Goal: Transaction & Acquisition: Purchase product/service

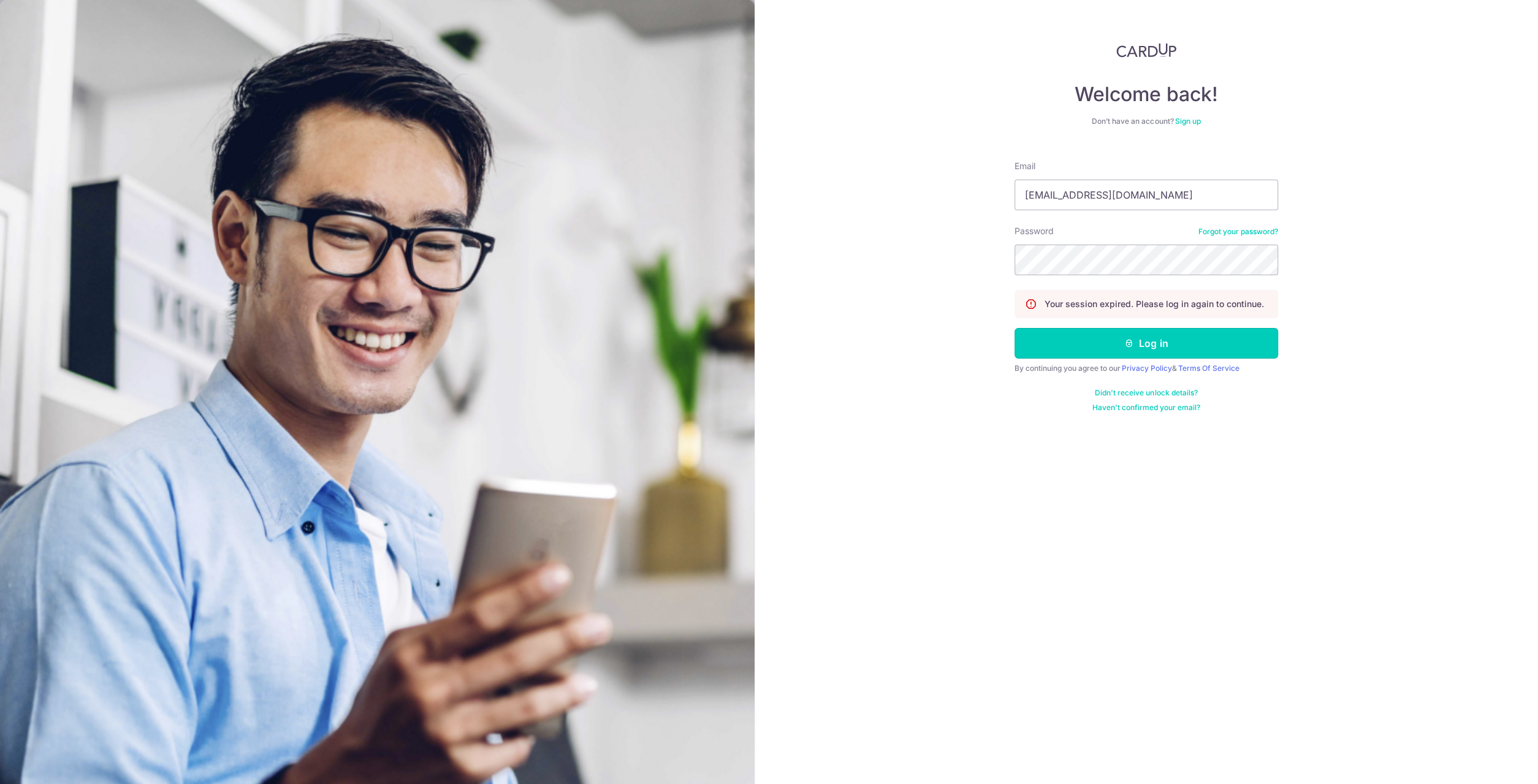
click at [1118, 345] on button "Log in" at bounding box center [1146, 343] width 264 height 31
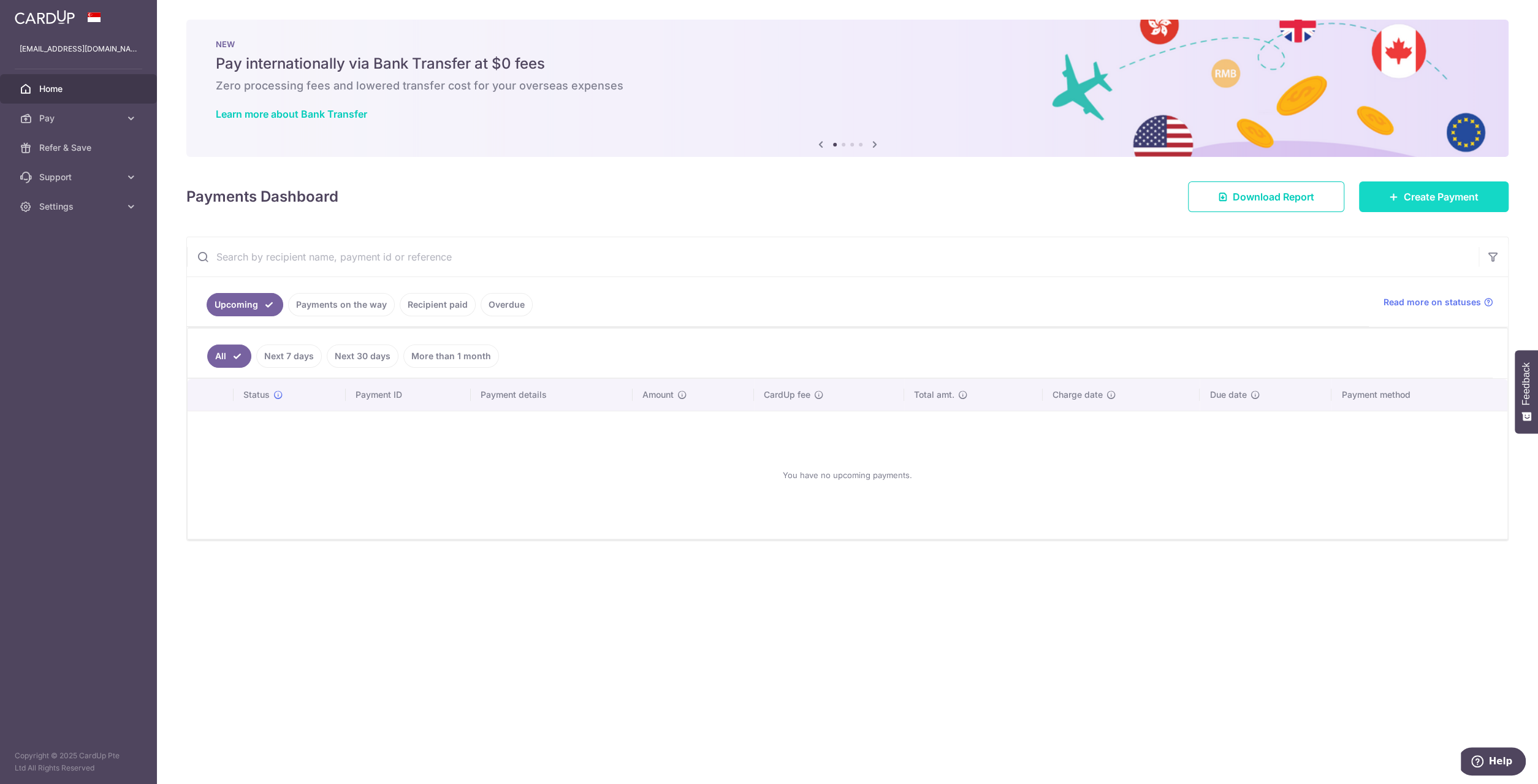
click at [1389, 184] on link "Create Payment" at bounding box center [1434, 196] width 149 height 31
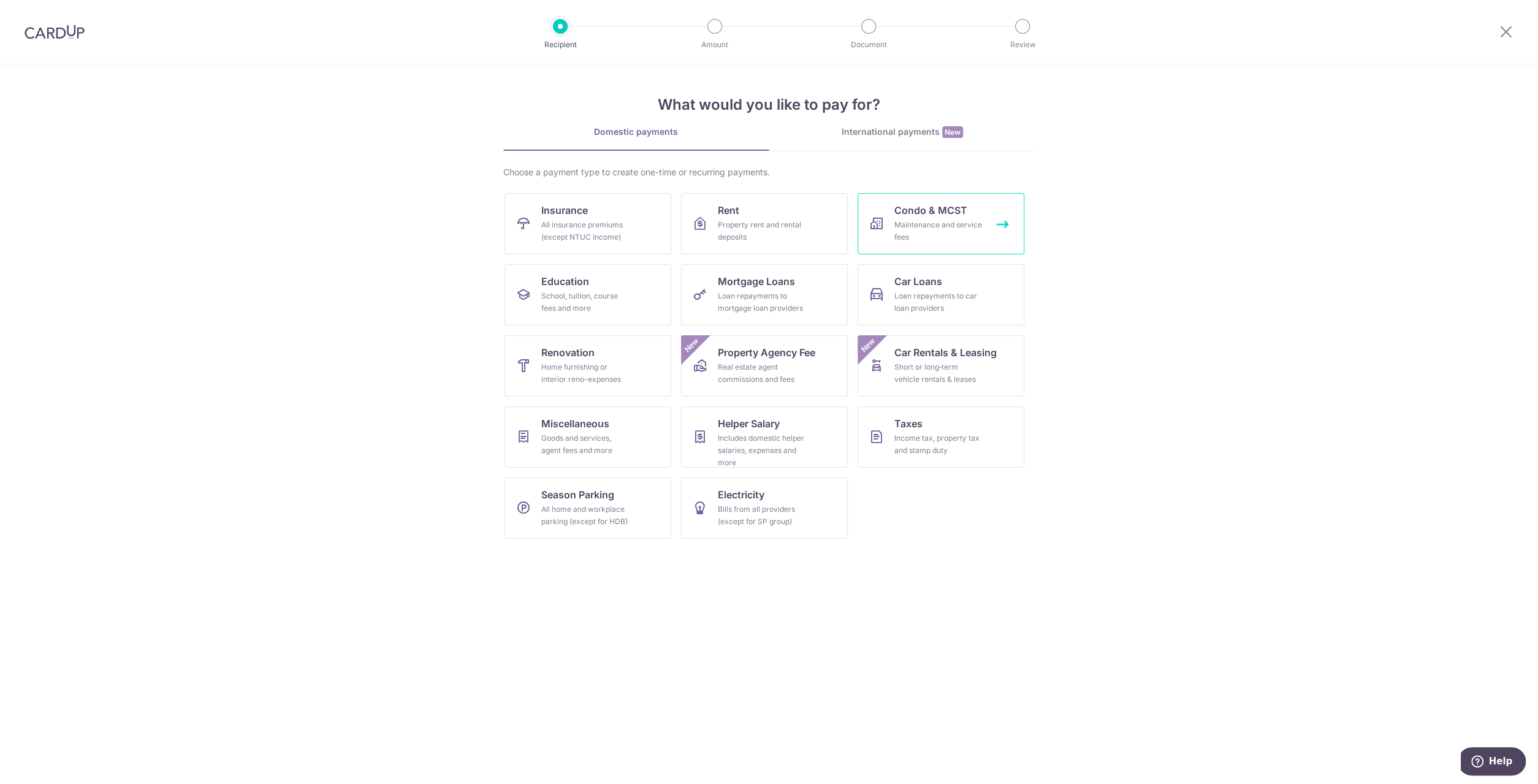
click at [888, 230] on link "Condo & MCST Maintenance and service fees" at bounding box center [941, 224] width 167 height 62
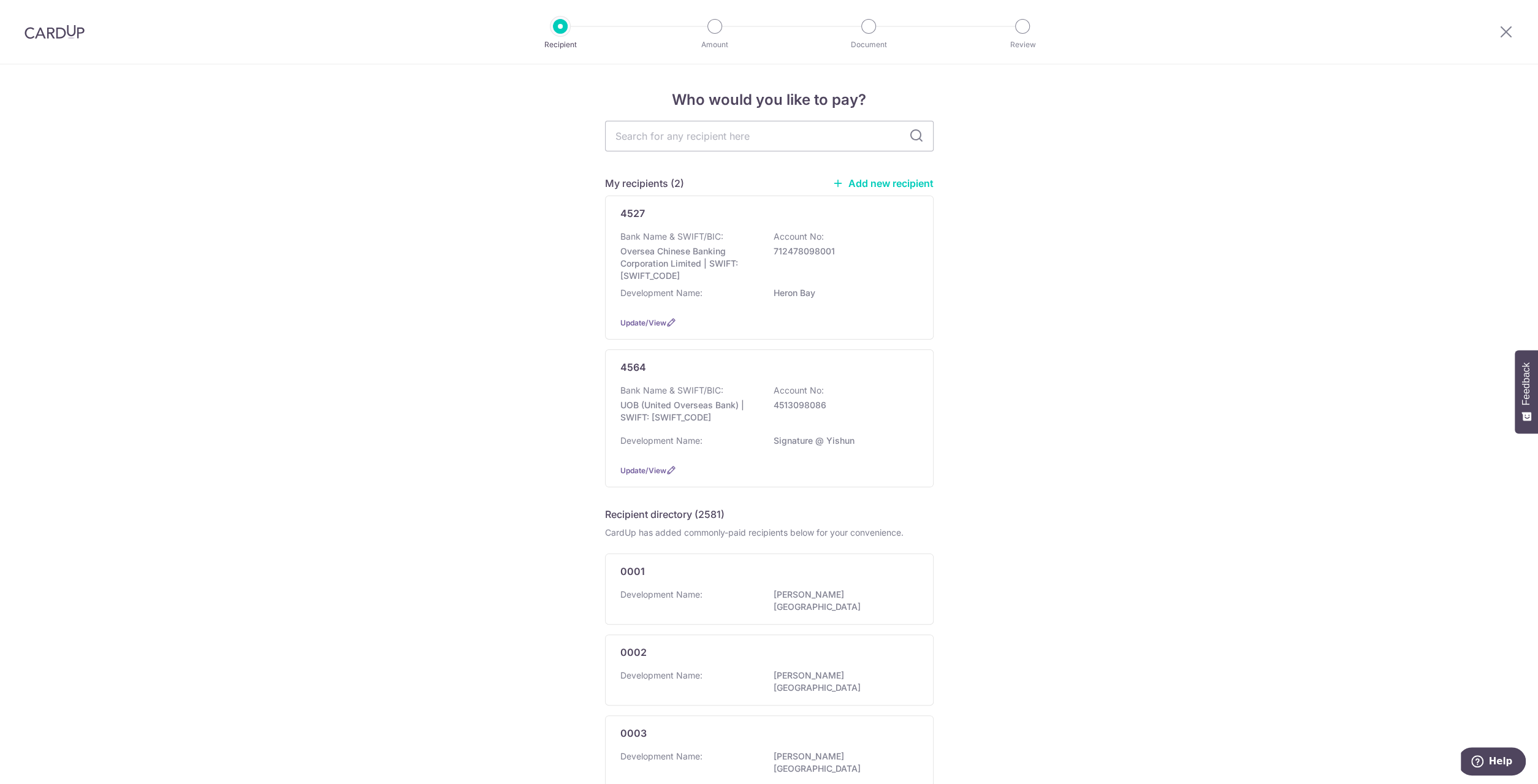
click at [1016, 290] on div "Who would you like to pay? My recipients (2) Add new recipient 4527 Bank Name &…" at bounding box center [769, 754] width 1538 height 1379
click at [697, 256] on p "Oversea Chinese Banking Corporation Limited | SWIFT: OCBCSGSGXXX" at bounding box center [689, 264] width 137 height 37
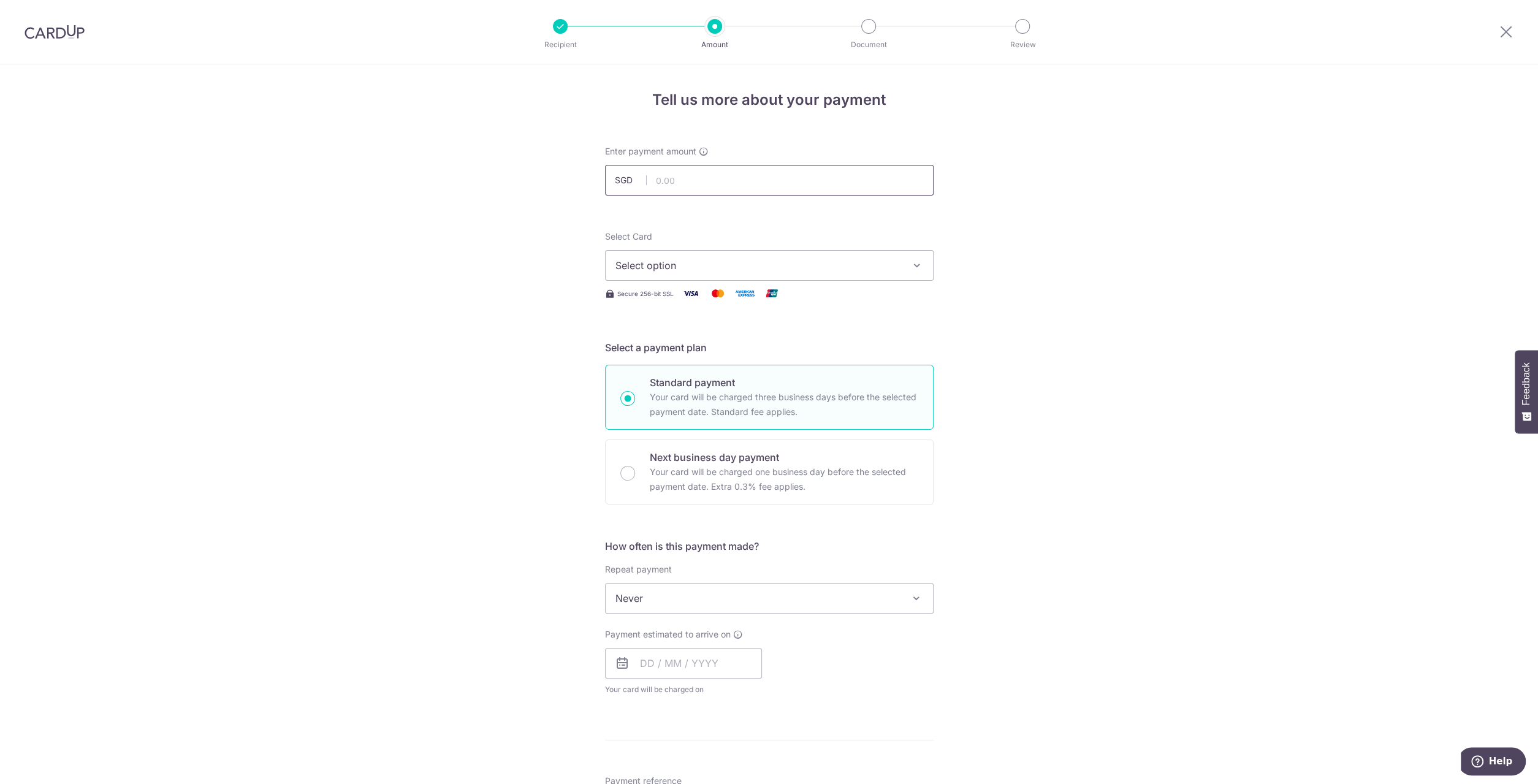
click at [758, 185] on input "text" at bounding box center [769, 180] width 328 height 31
type input "1,190.28"
click at [779, 274] on button "Select option" at bounding box center [769, 265] width 328 height 31
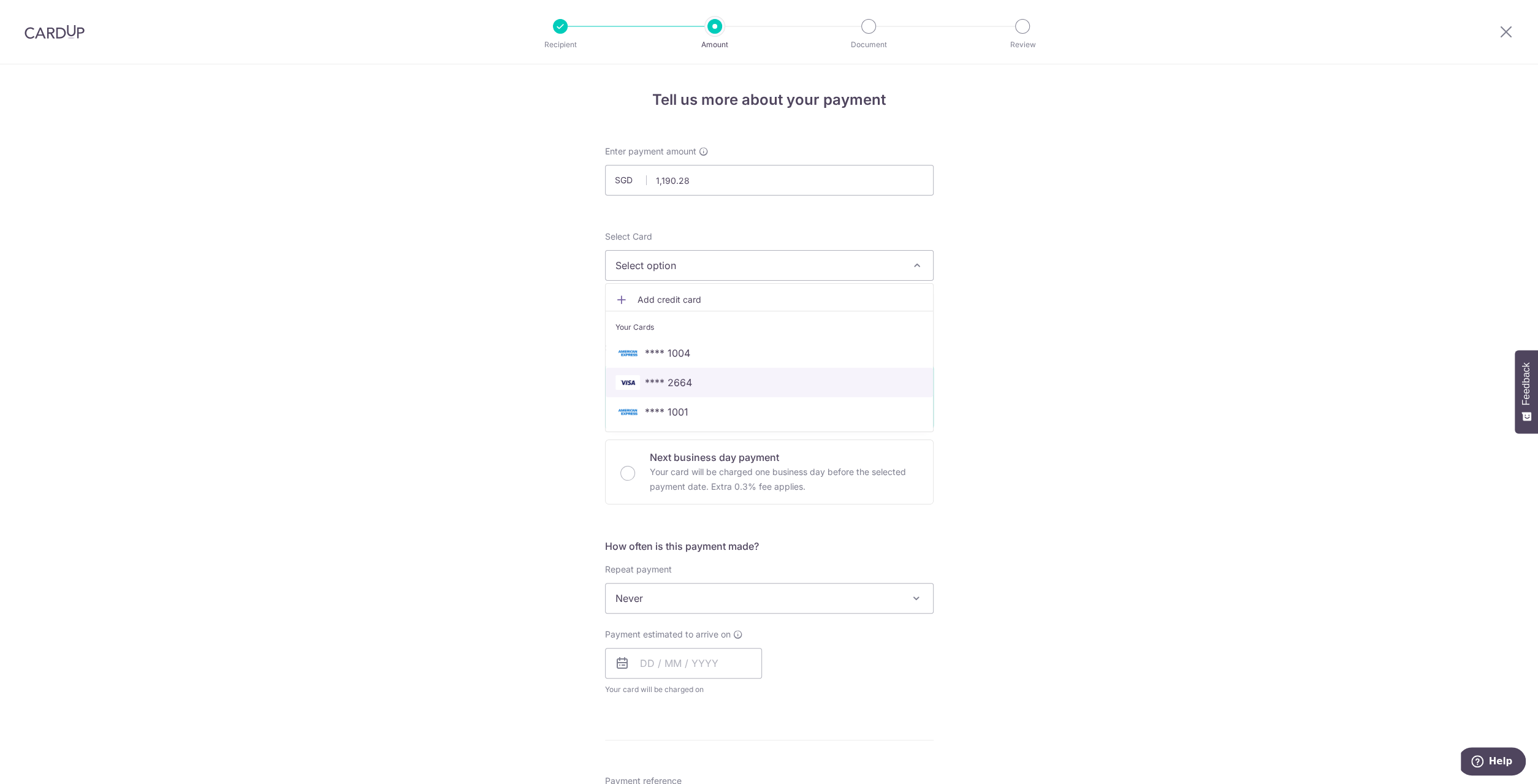
click at [736, 380] on span "**** 2664" at bounding box center [769, 382] width 308 height 14
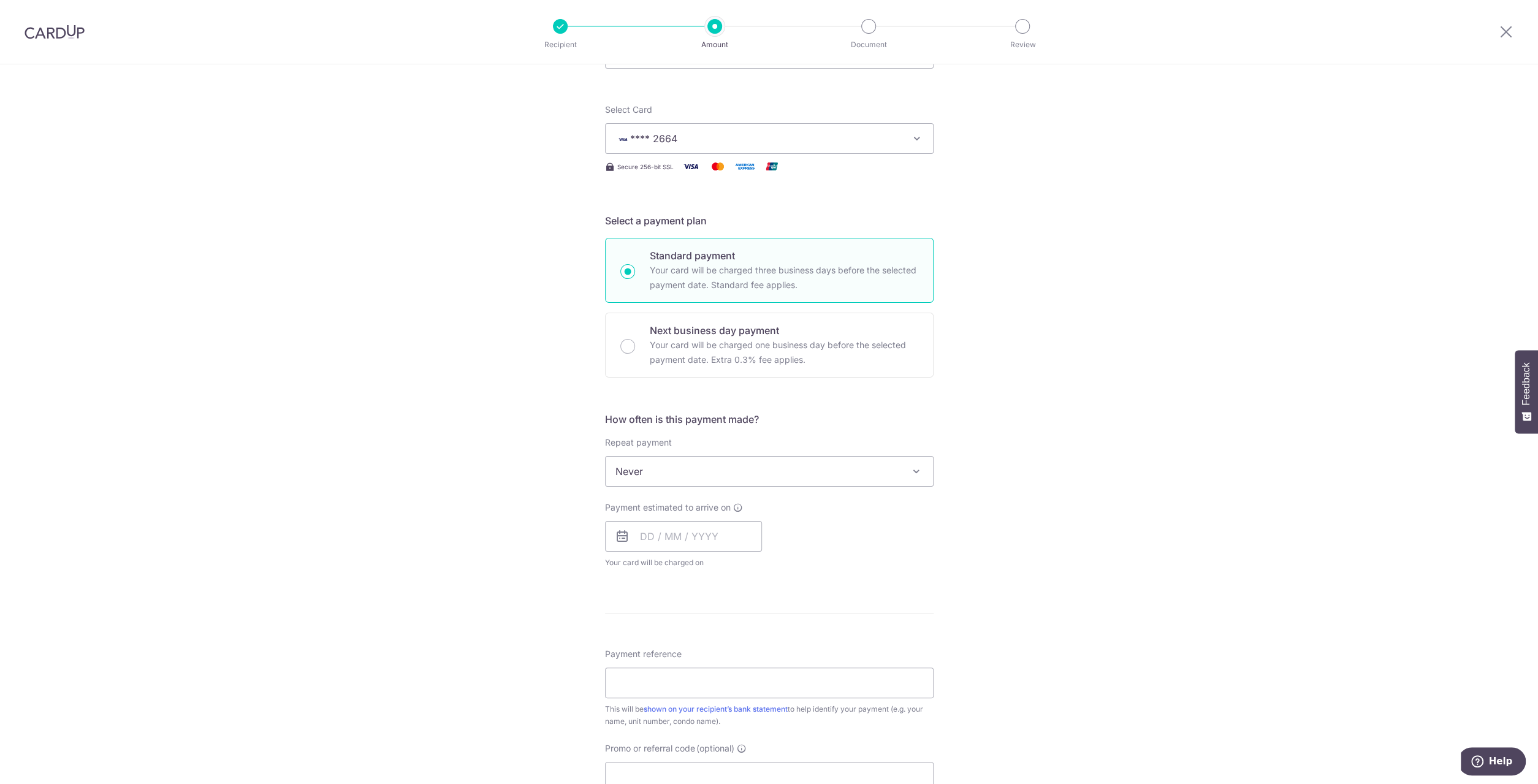
scroll to position [184, 0]
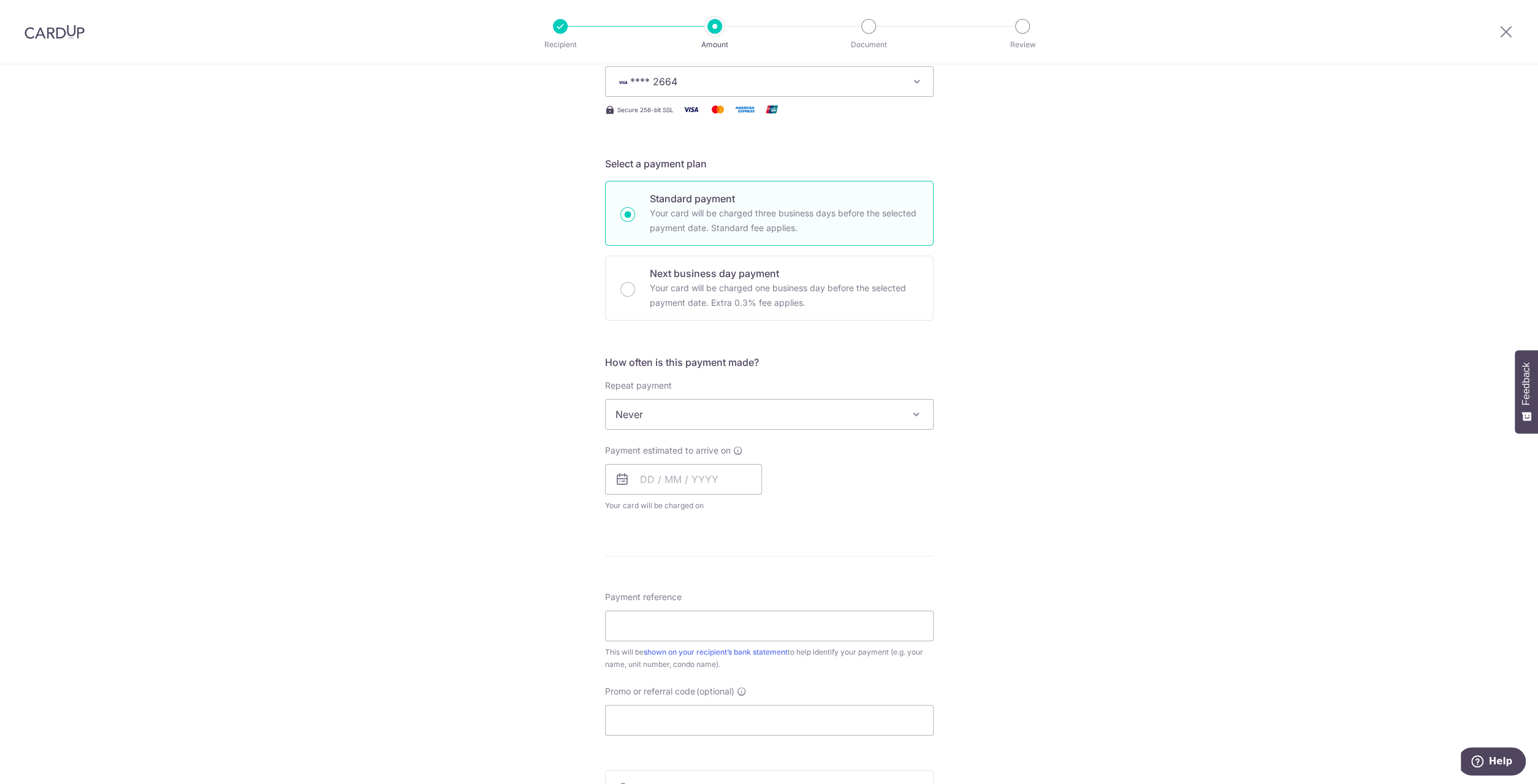
click at [755, 421] on span "Never" at bounding box center [769, 414] width 327 height 30
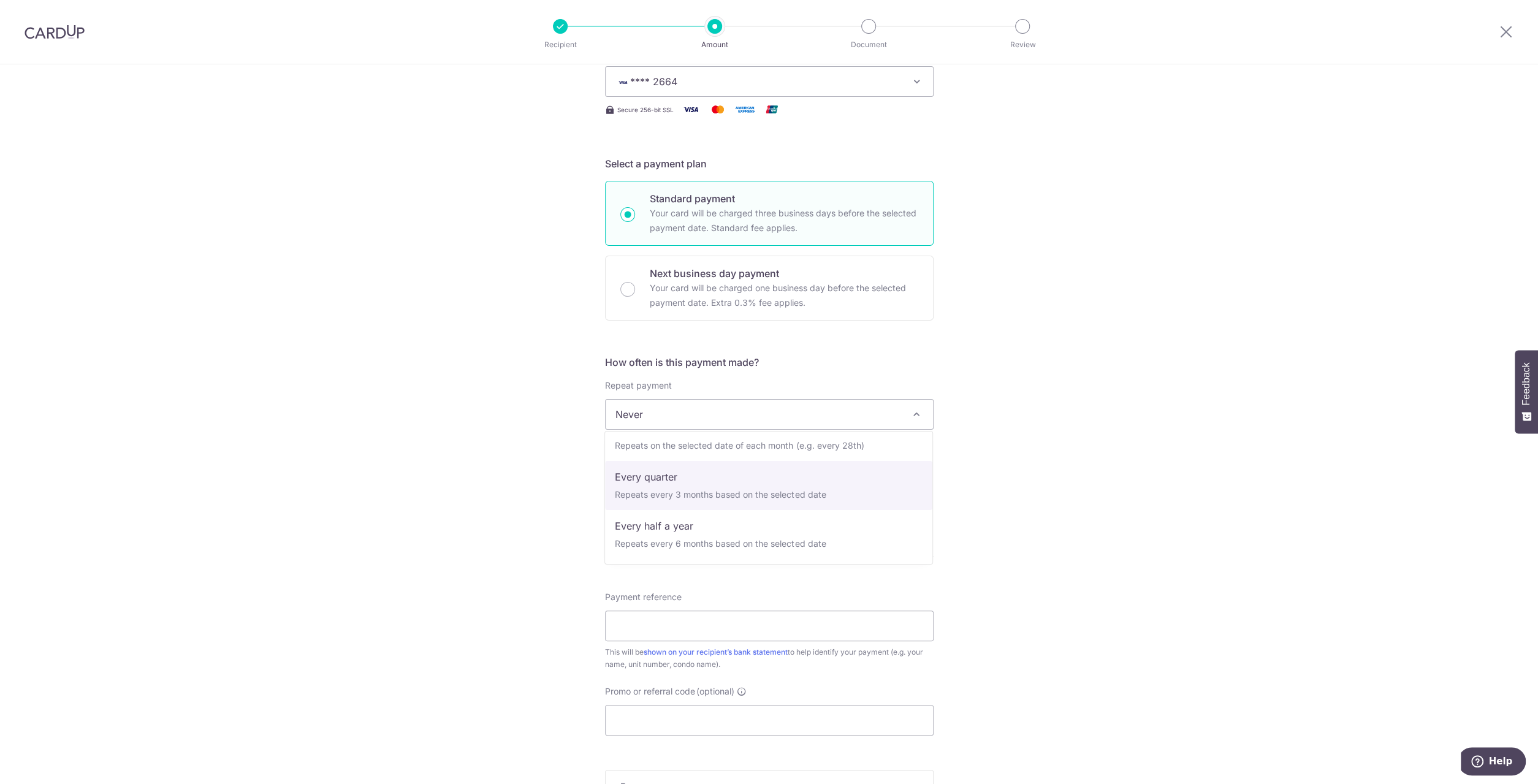
select select "4"
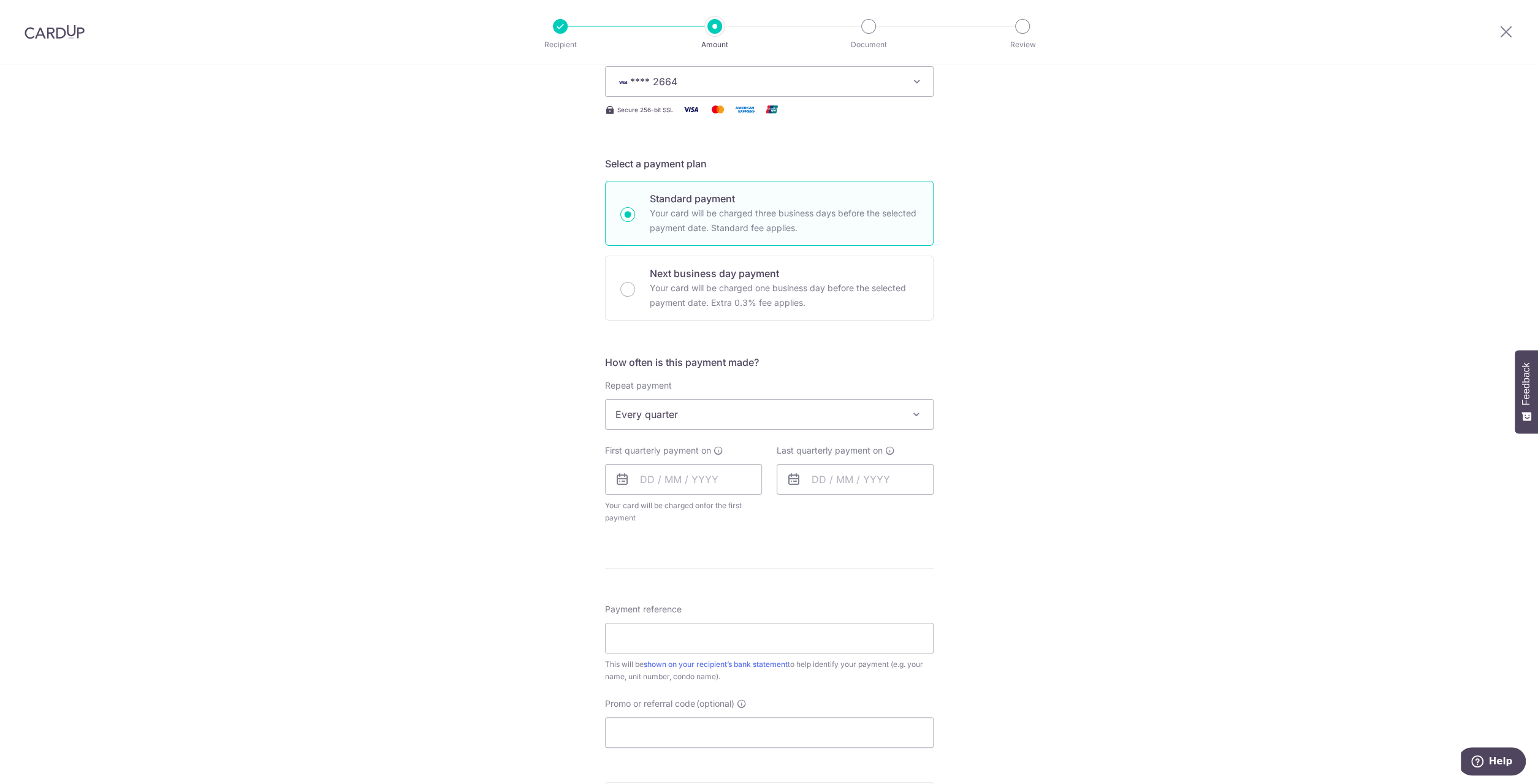
click at [977, 476] on div "Tell us more about your payment Enter payment amount SGD 1,190.28 1190.28 Selec…" at bounding box center [769, 441] width 1538 height 1121
click at [699, 477] on input "text" at bounding box center [684, 479] width 157 height 31
click at [726, 584] on link "9" at bounding box center [728, 591] width 19 height 19
type input "09/10/2025"
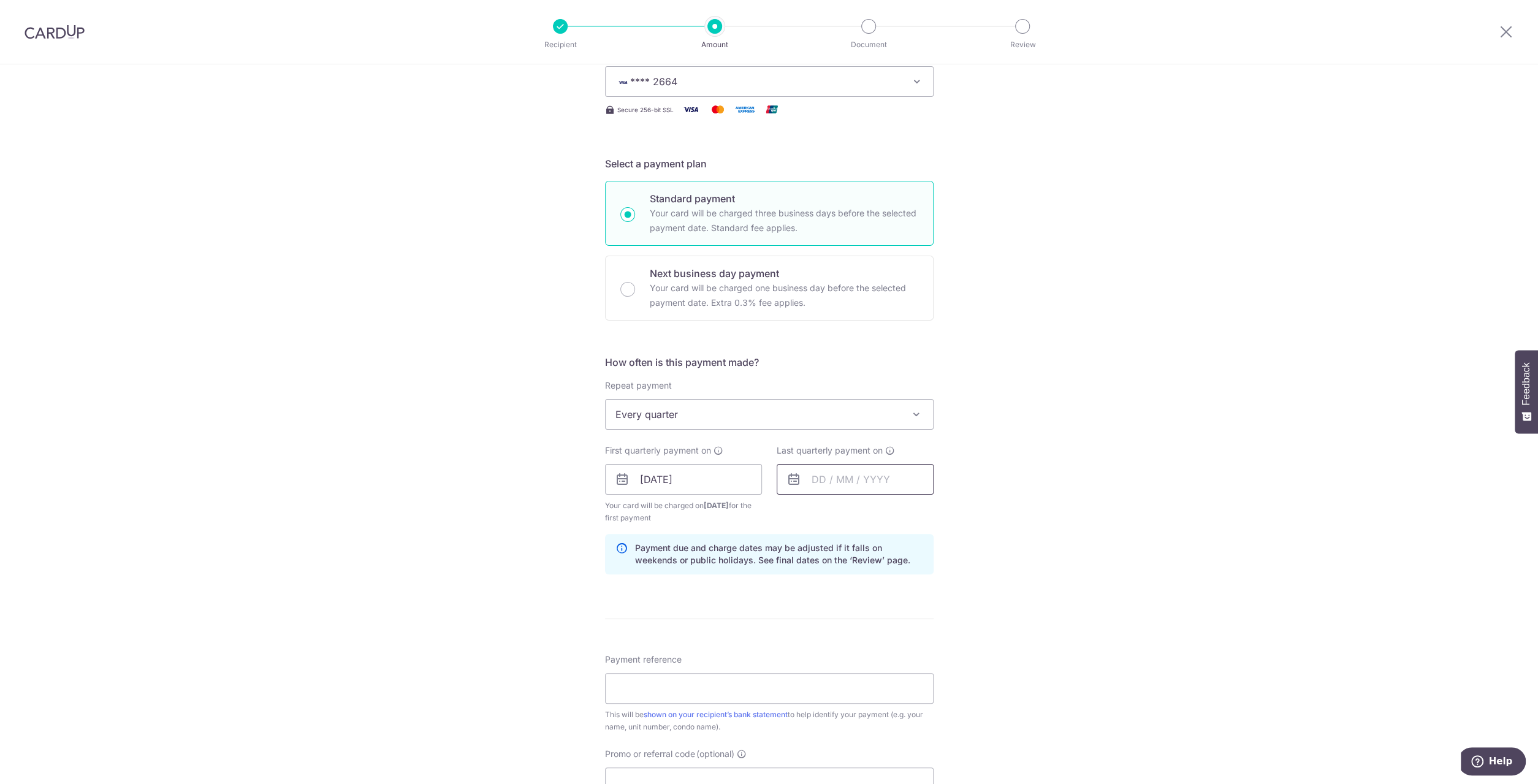
click at [831, 481] on input "text" at bounding box center [855, 479] width 157 height 31
click at [900, 594] on link "9" at bounding box center [900, 591] width 19 height 19
click at [833, 480] on input "09/10/2025" at bounding box center [855, 479] width 157 height 31
click at [950, 512] on link "Next" at bounding box center [950, 512] width 14 height 14
click at [949, 512] on link "Next" at bounding box center [950, 512] width 14 height 14
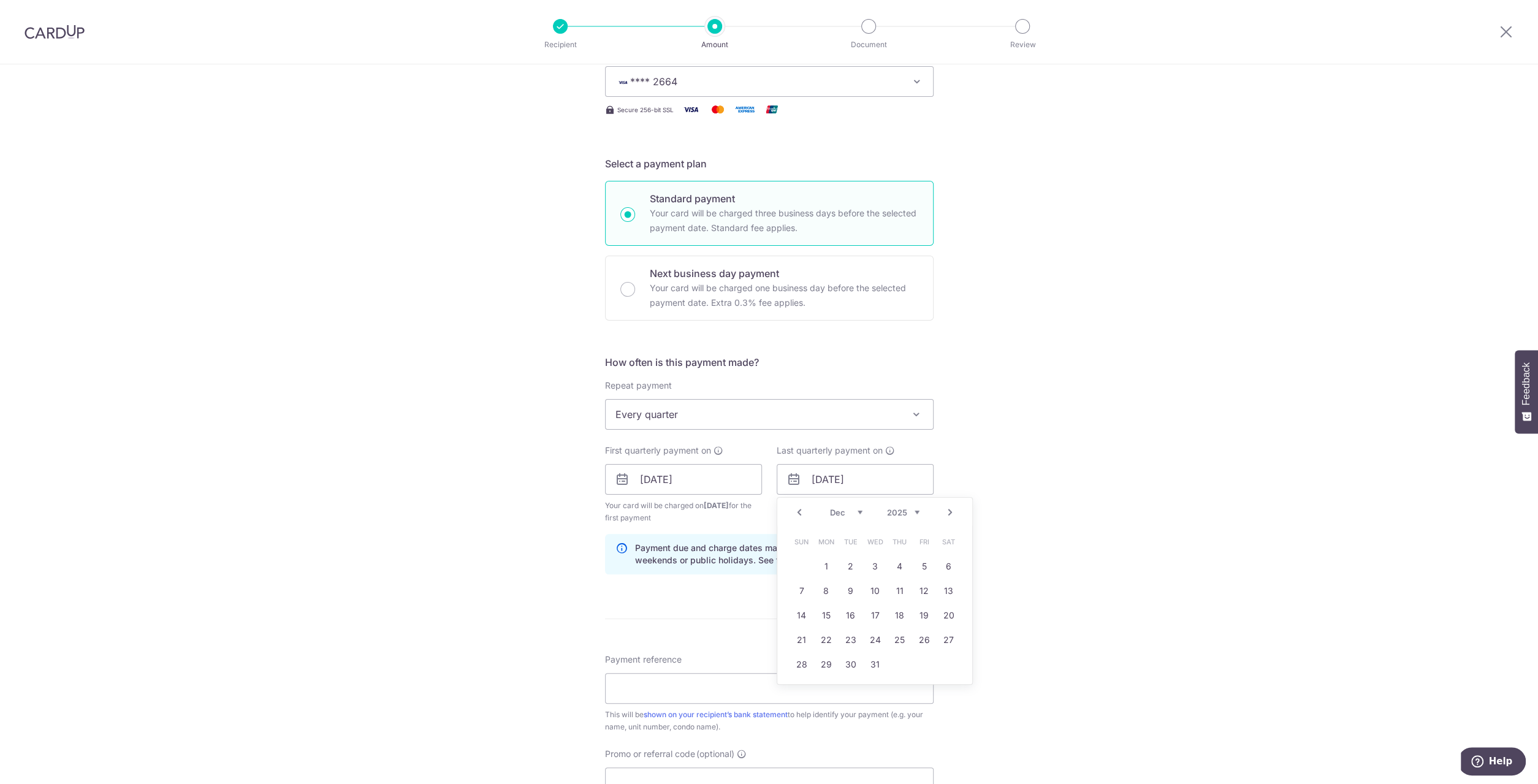
click at [951, 512] on link "Next" at bounding box center [950, 512] width 14 height 14
click at [922, 589] on link "9" at bounding box center [924, 591] width 19 height 19
type input "09/01/2026"
click at [975, 487] on div "Tell us more about your payment Enter payment amount SGD 1,190.28 1190.28 Selec…" at bounding box center [769, 466] width 1538 height 1171
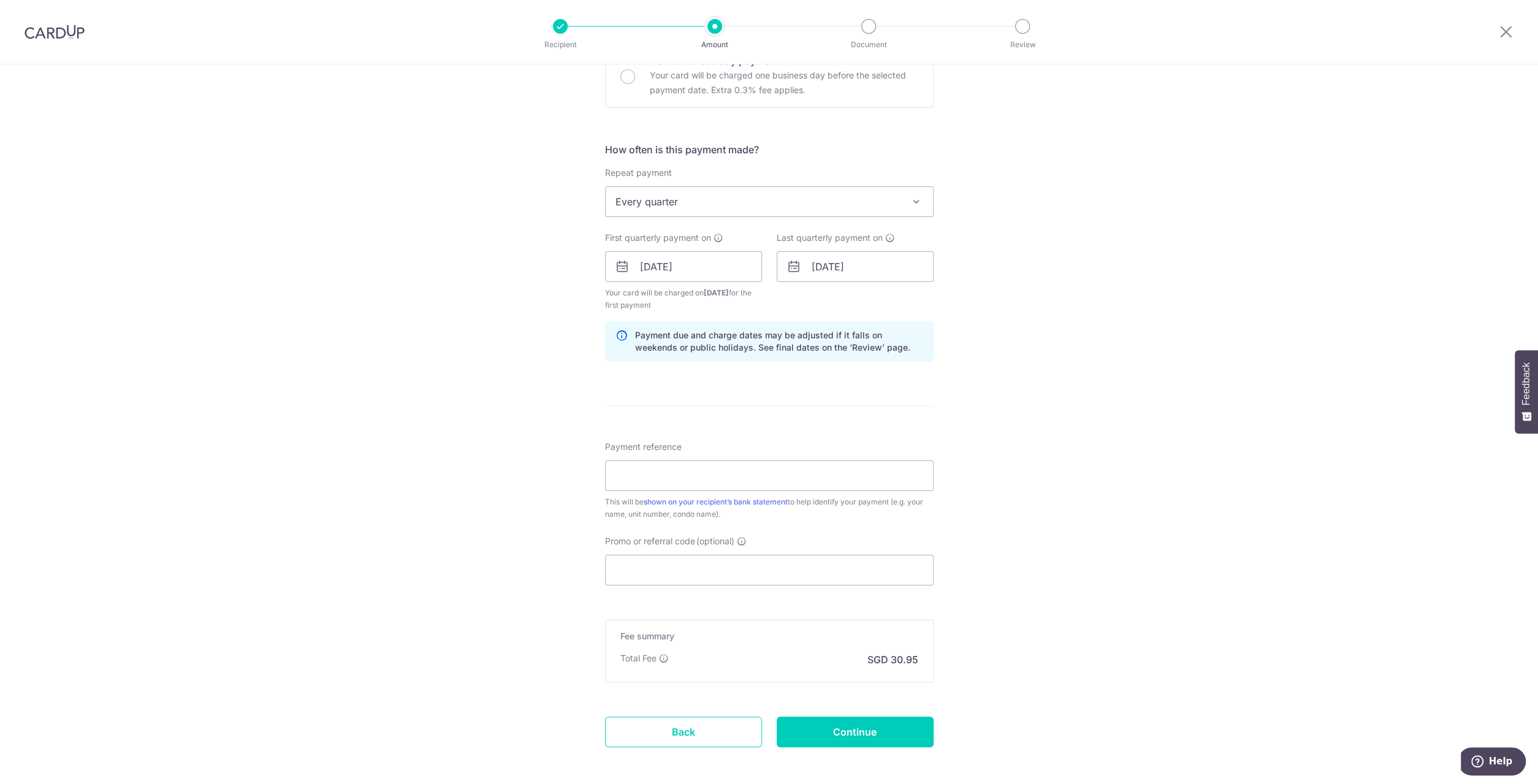
scroll to position [429, 0]
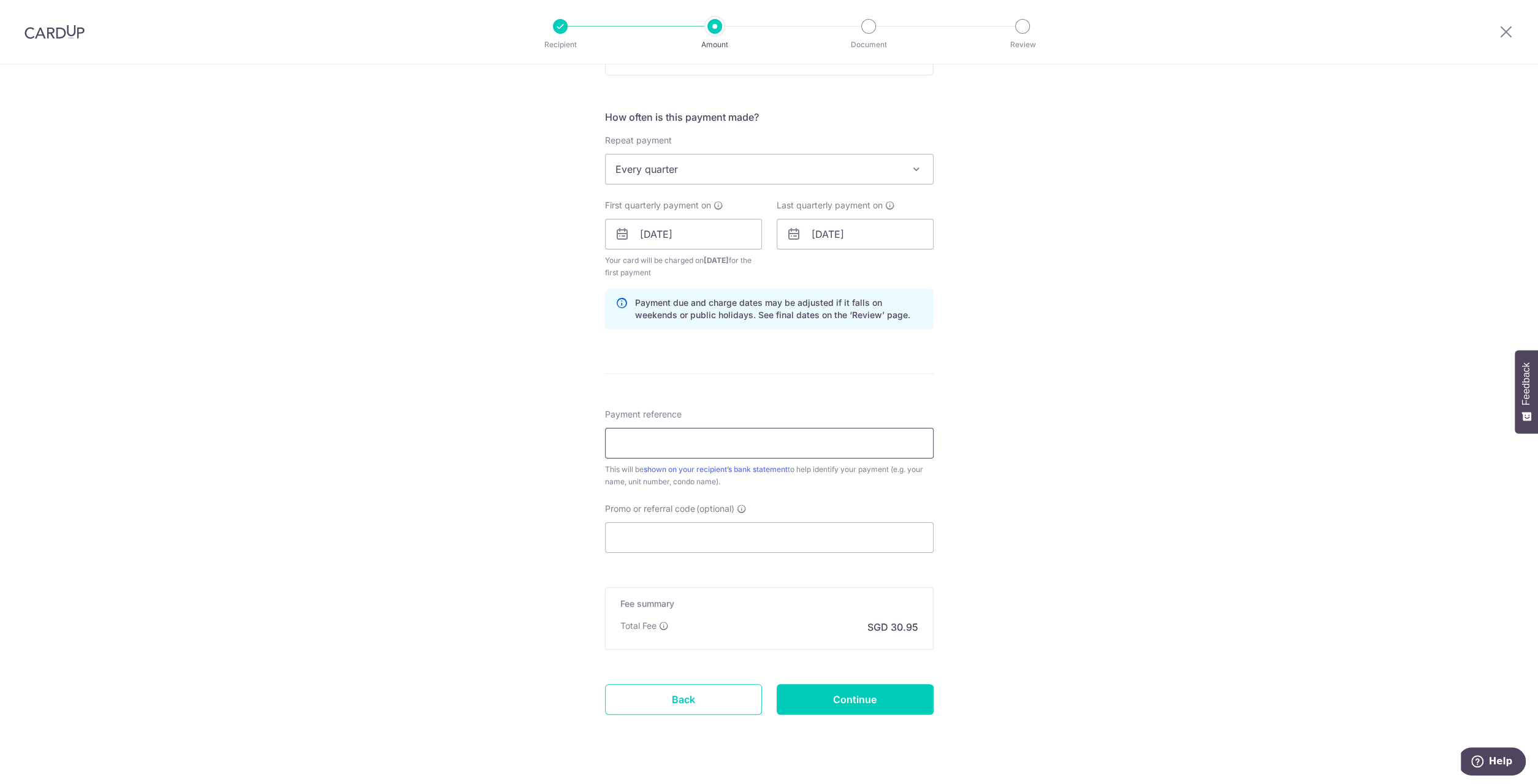
click at [745, 447] on input "Payment reference" at bounding box center [769, 443] width 328 height 31
click at [745, 446] on input "Payment reference" at bounding box center [769, 443] width 328 height 31
click at [747, 444] on input "Payment reference" at bounding box center [769, 443] width 328 height 31
type input "57-14-13"
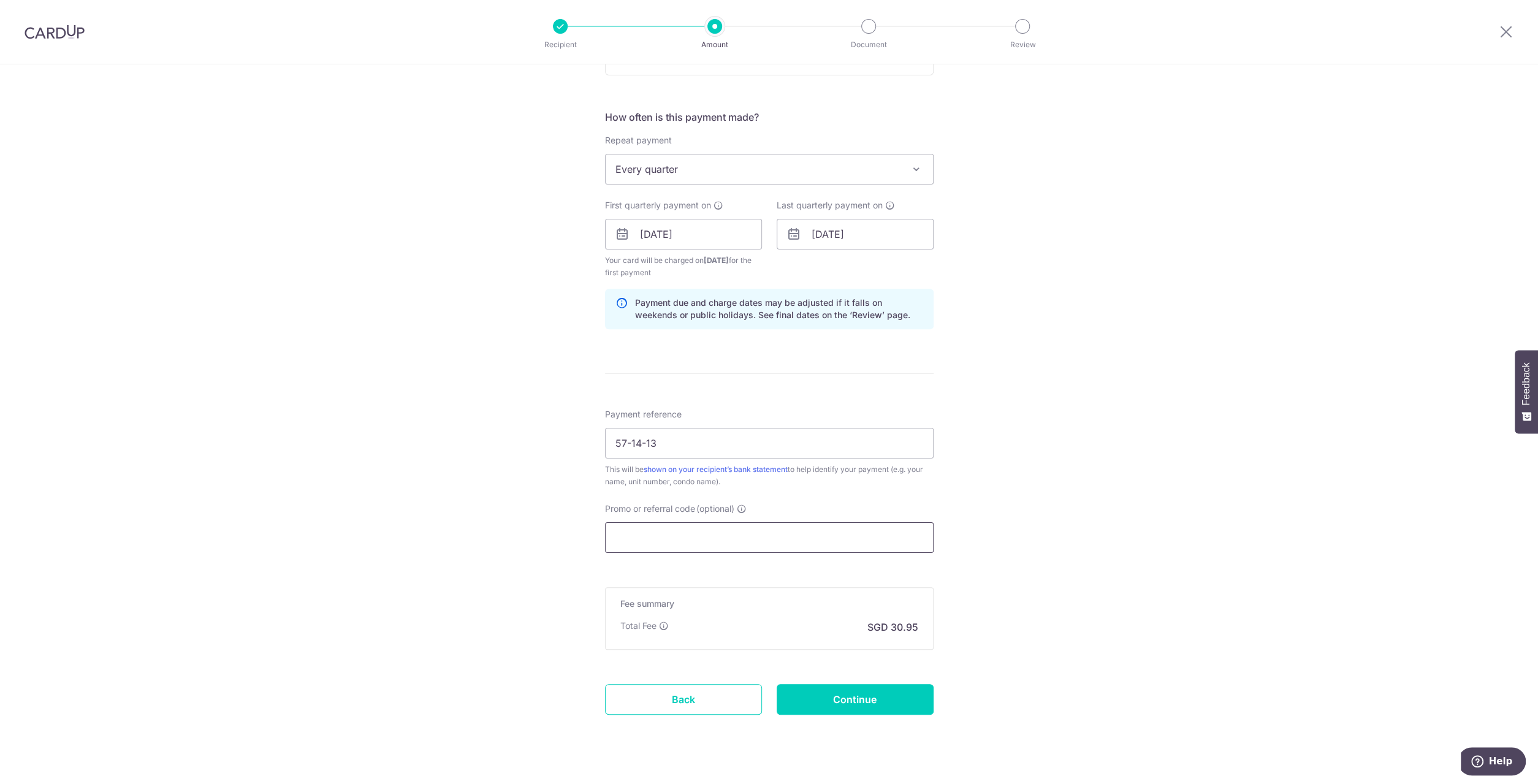
click at [720, 539] on input "Promo or referral code (optional)" at bounding box center [769, 537] width 328 height 31
click at [721, 539] on input "Promo or referral code (optional)" at bounding box center [769, 537] width 328 height 31
click at [996, 552] on div "Tell us more about your payment Enter payment amount SGD 1,190.28 1190.28 Selec…" at bounding box center [769, 221] width 1538 height 1171
drag, startPoint x: 747, startPoint y: 539, endPoint x: 774, endPoint y: 540, distance: 27.0
click at [747, 539] on input "Promo or referral code (optional)" at bounding box center [769, 537] width 328 height 31
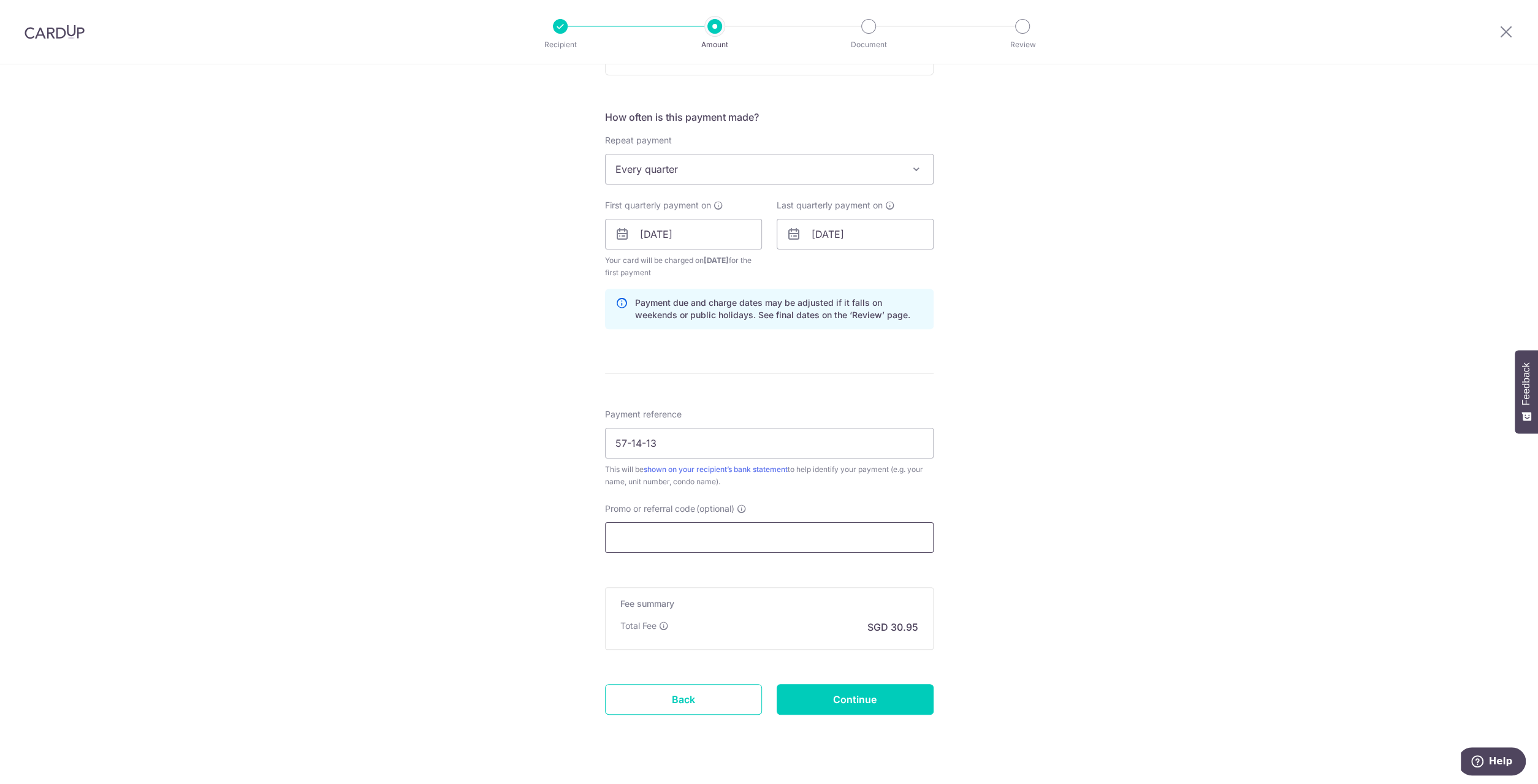
paste input "3HOME25R"
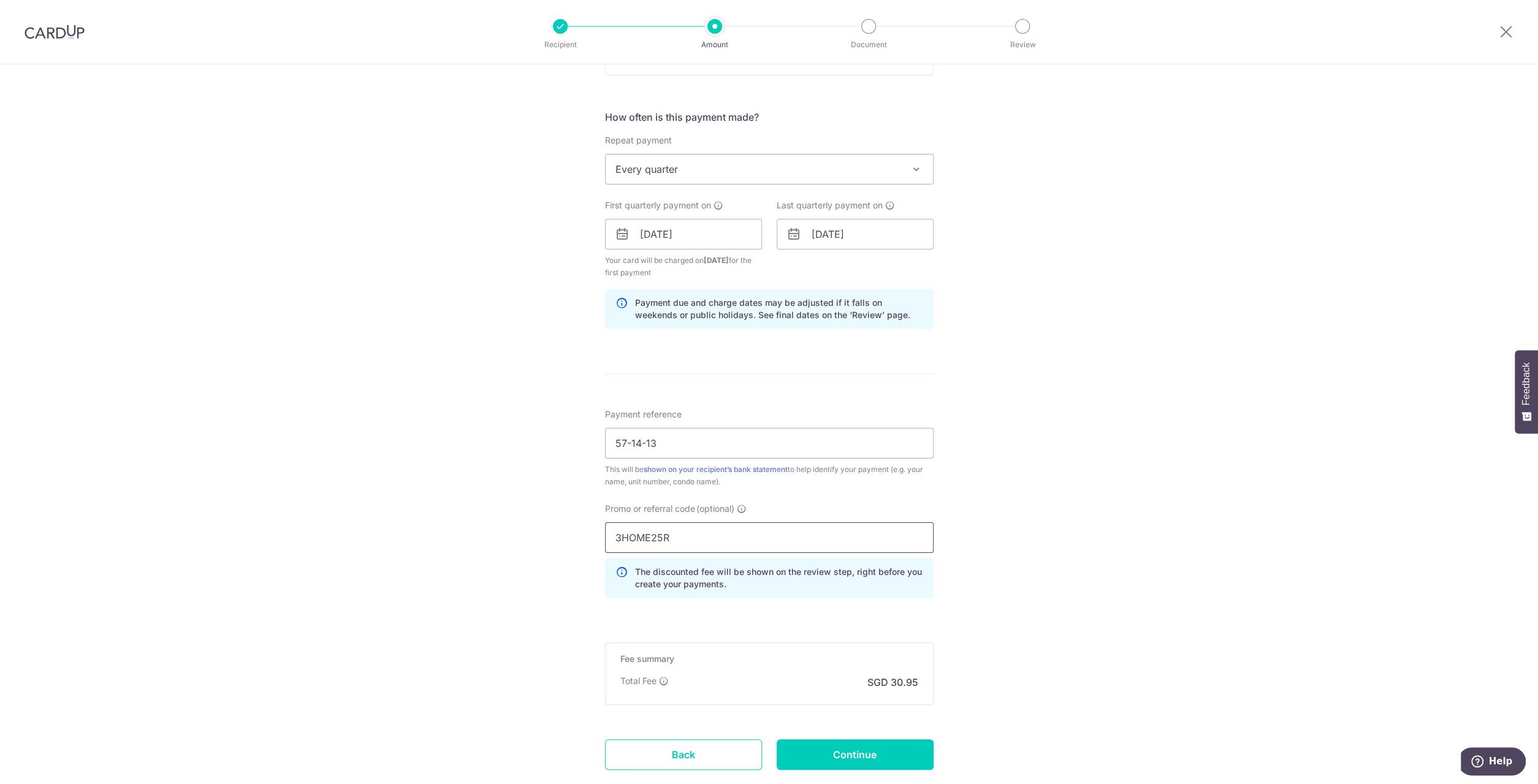
type input "3HOME25R"
click at [1013, 513] on div "Tell us more about your payment Enter payment amount SGD 1,190.28 1190.28 Selec…" at bounding box center [769, 249] width 1538 height 1227
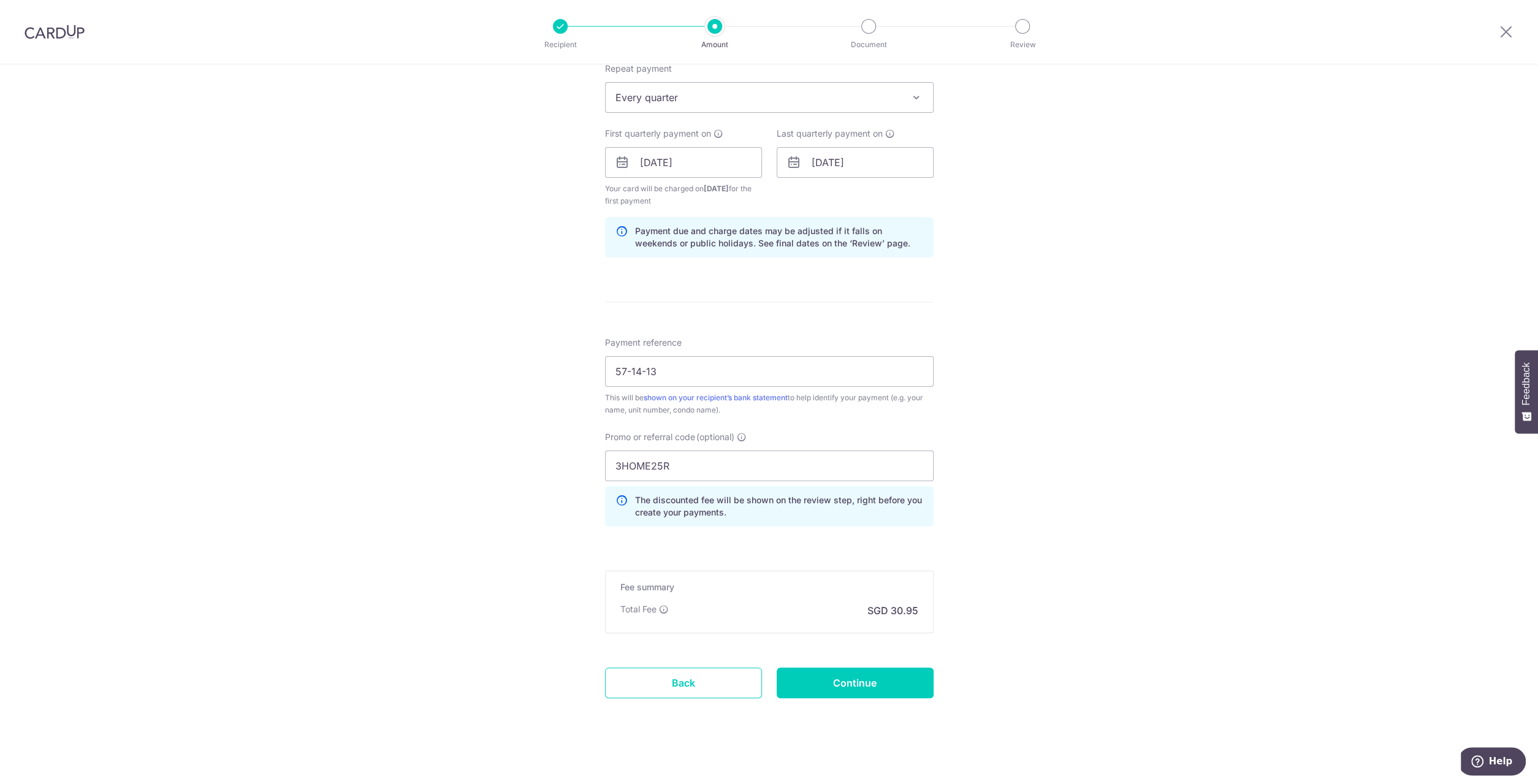
scroll to position [504, 0]
click at [873, 677] on input "Continue" at bounding box center [855, 679] width 157 height 31
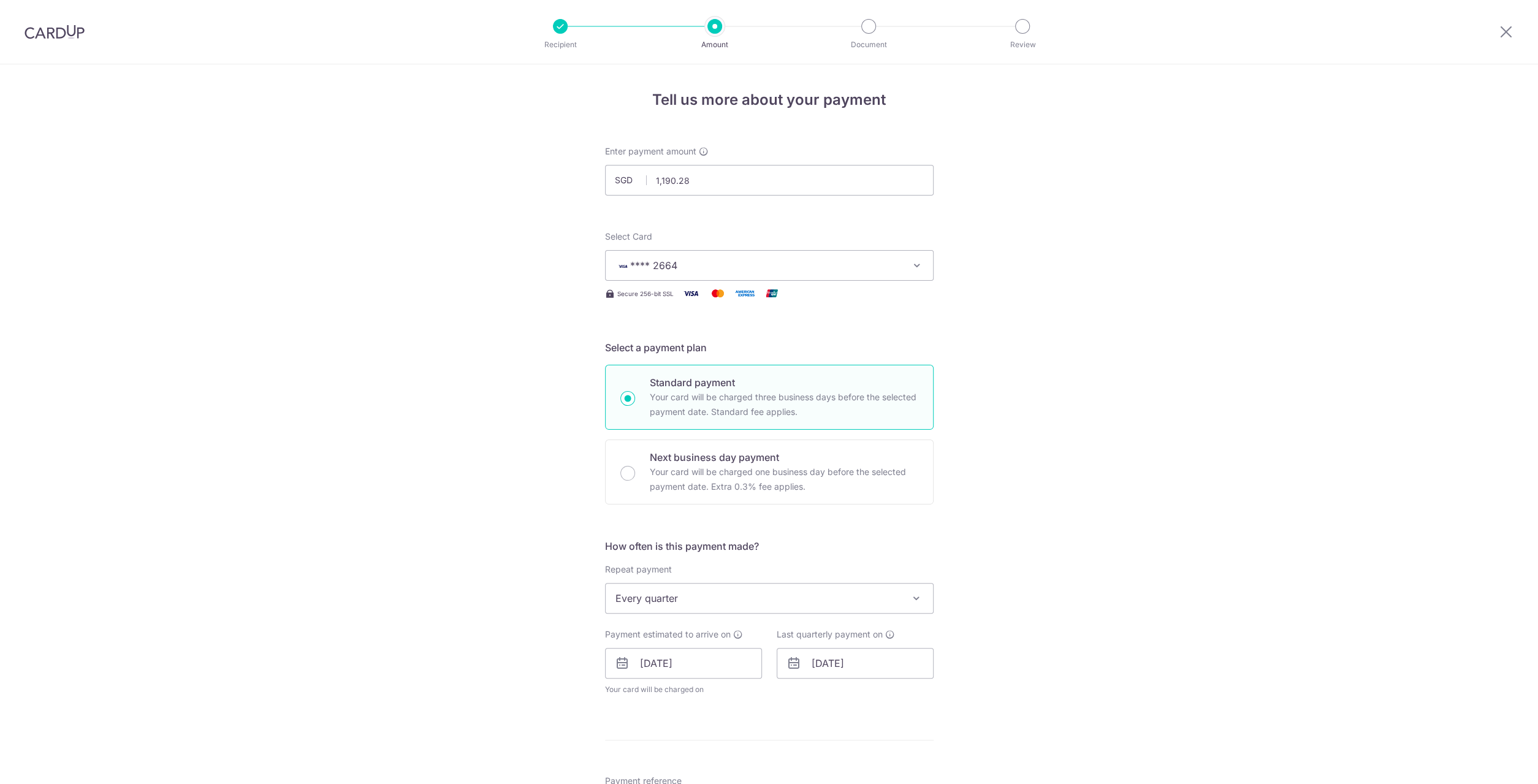
scroll to position [458, 0]
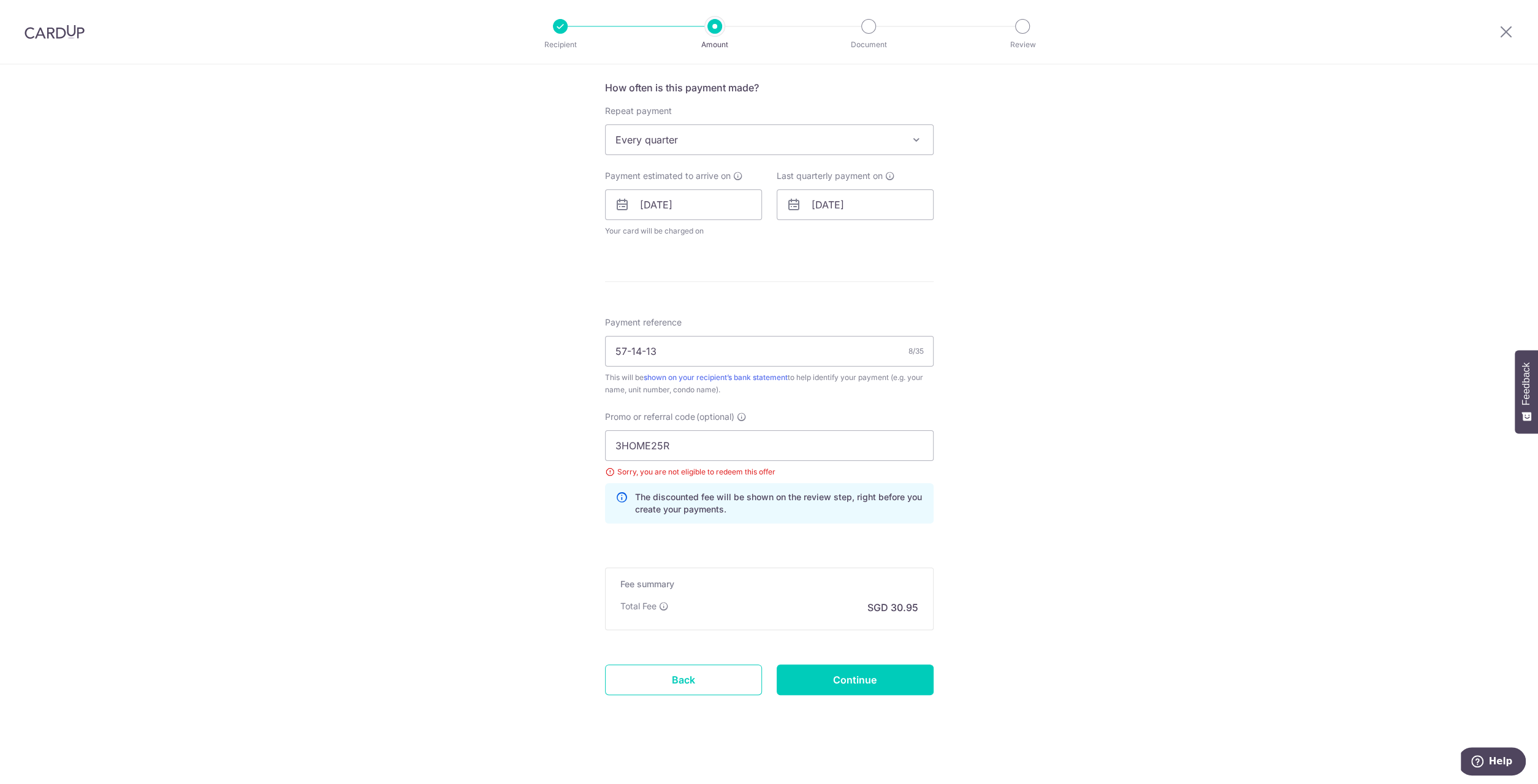
click at [964, 251] on div "Tell us more about your payment Enter payment amount SGD 1,190.28 1190.28 Selec…" at bounding box center [769, 196] width 1538 height 1181
drag, startPoint x: 675, startPoint y: 448, endPoint x: 563, endPoint y: 431, distance: 113.3
click at [605, 430] on input "3HOME25R" at bounding box center [769, 445] width 328 height 31
paste input "REC185"
type input "REC185"
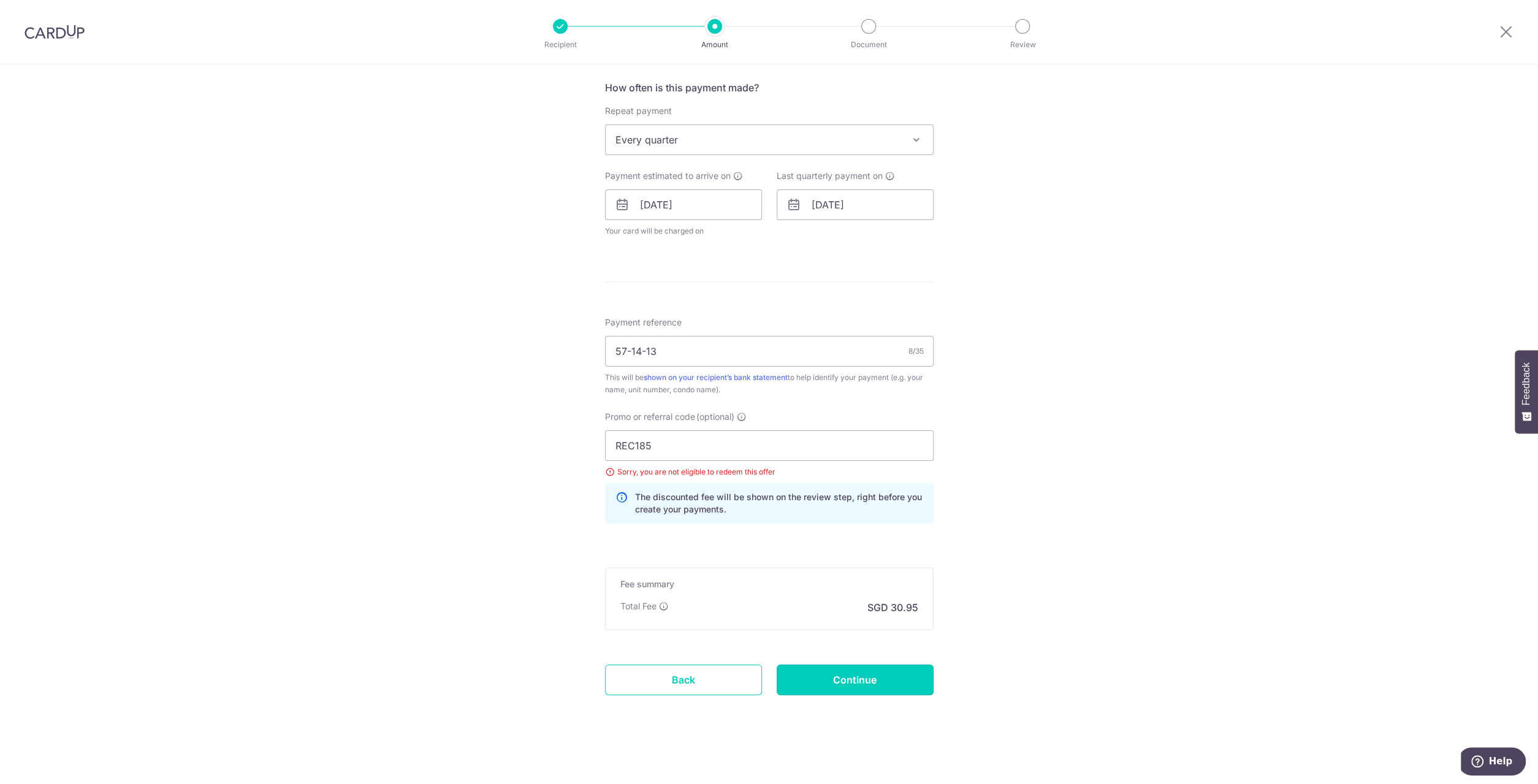
click at [860, 677] on input "Continue" at bounding box center [855, 679] width 157 height 31
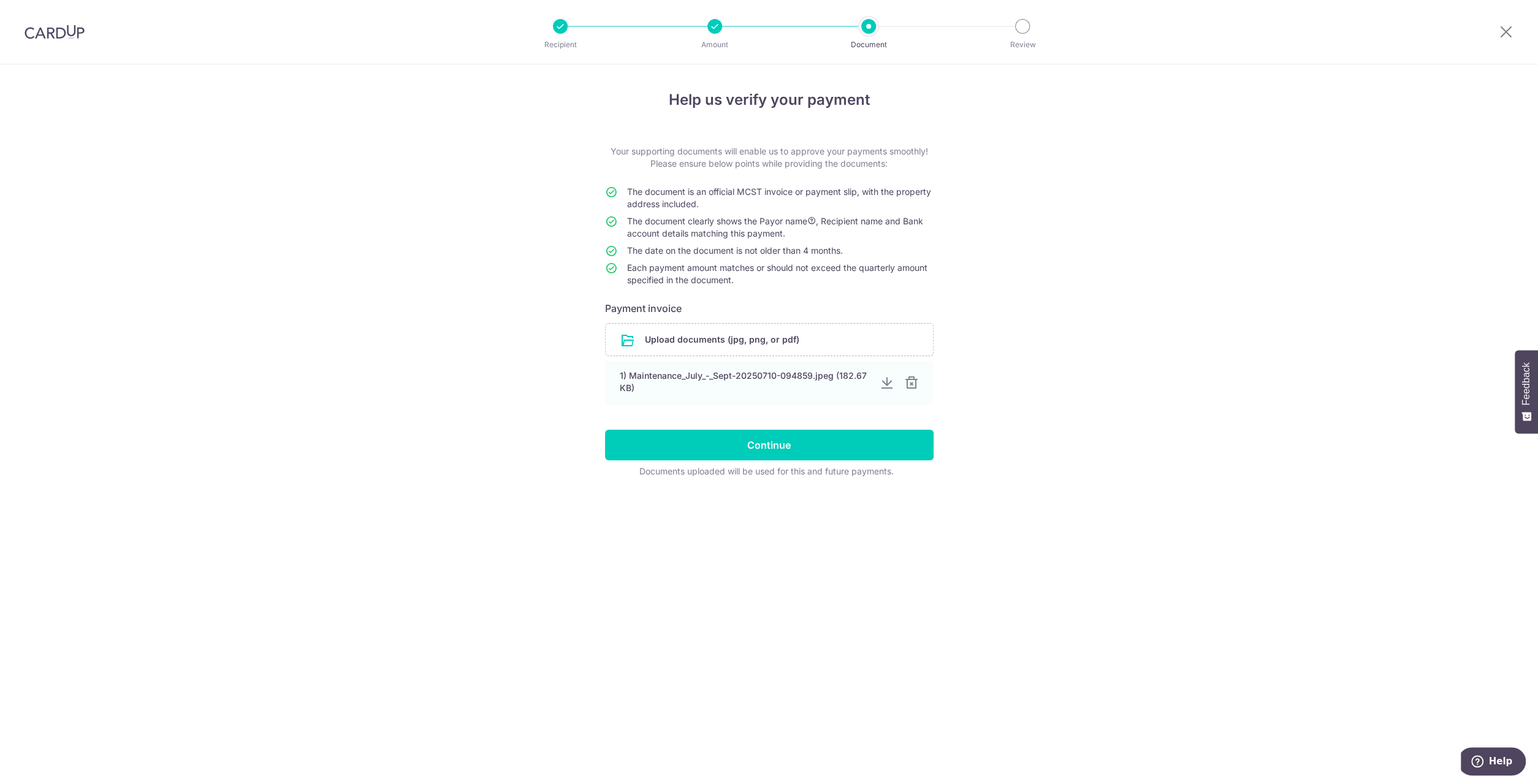
click at [981, 263] on div "Help us verify your payment Your supporting documents will enable us to approve…" at bounding box center [769, 424] width 1538 height 719
click at [795, 340] on input "file" at bounding box center [769, 340] width 327 height 32
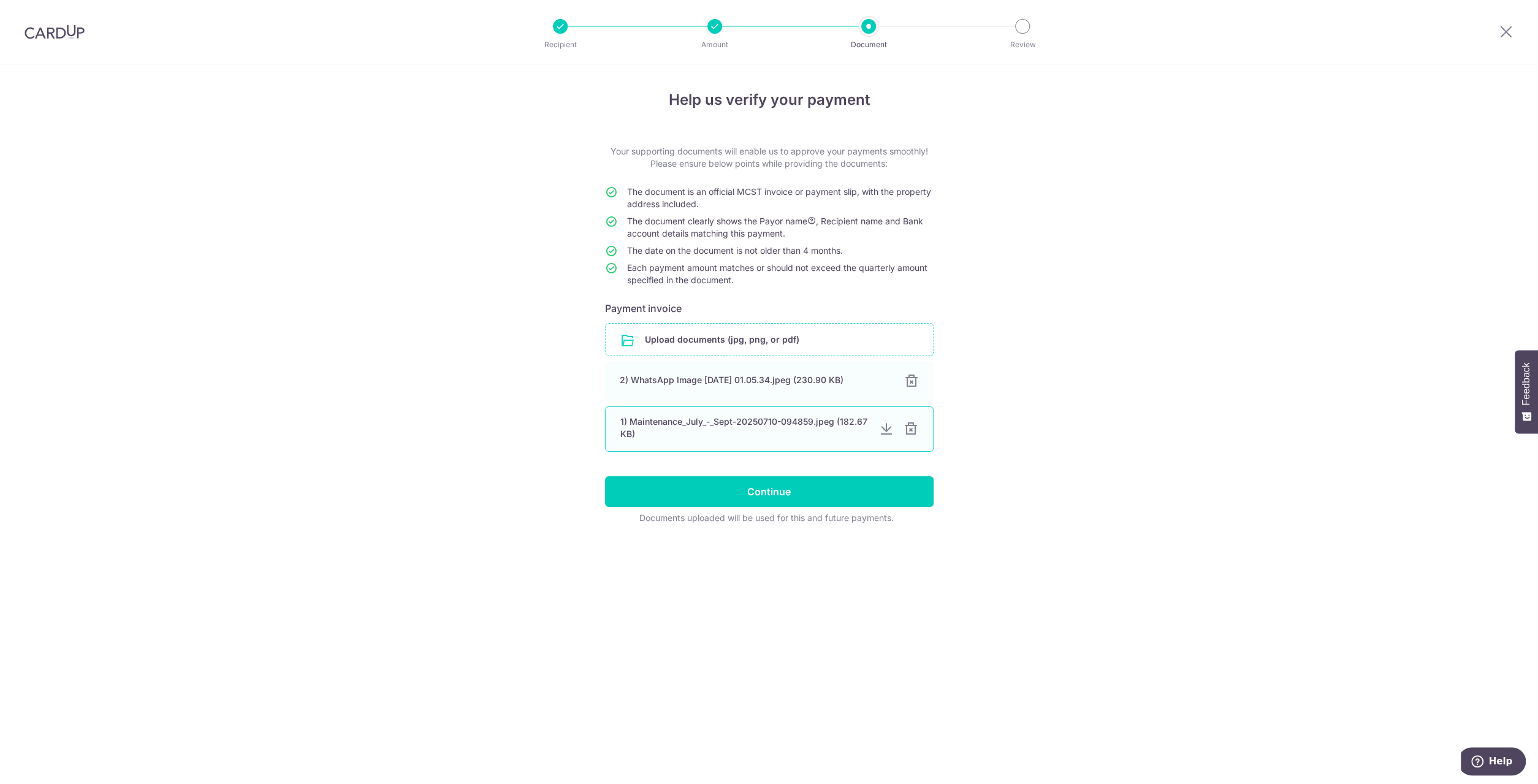
click at [912, 431] on div at bounding box center [910, 429] width 14 height 14
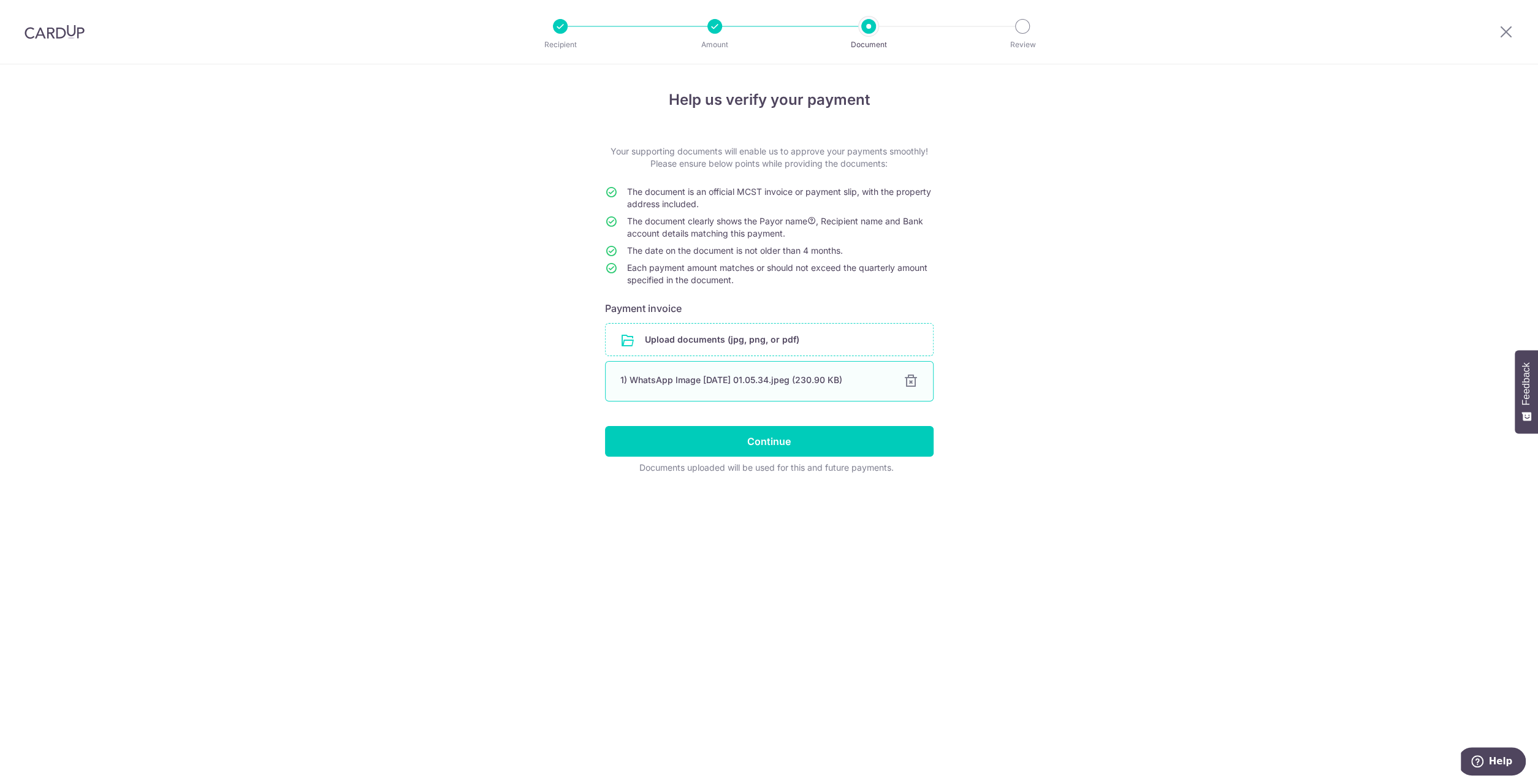
click at [911, 379] on div at bounding box center [910, 381] width 14 height 14
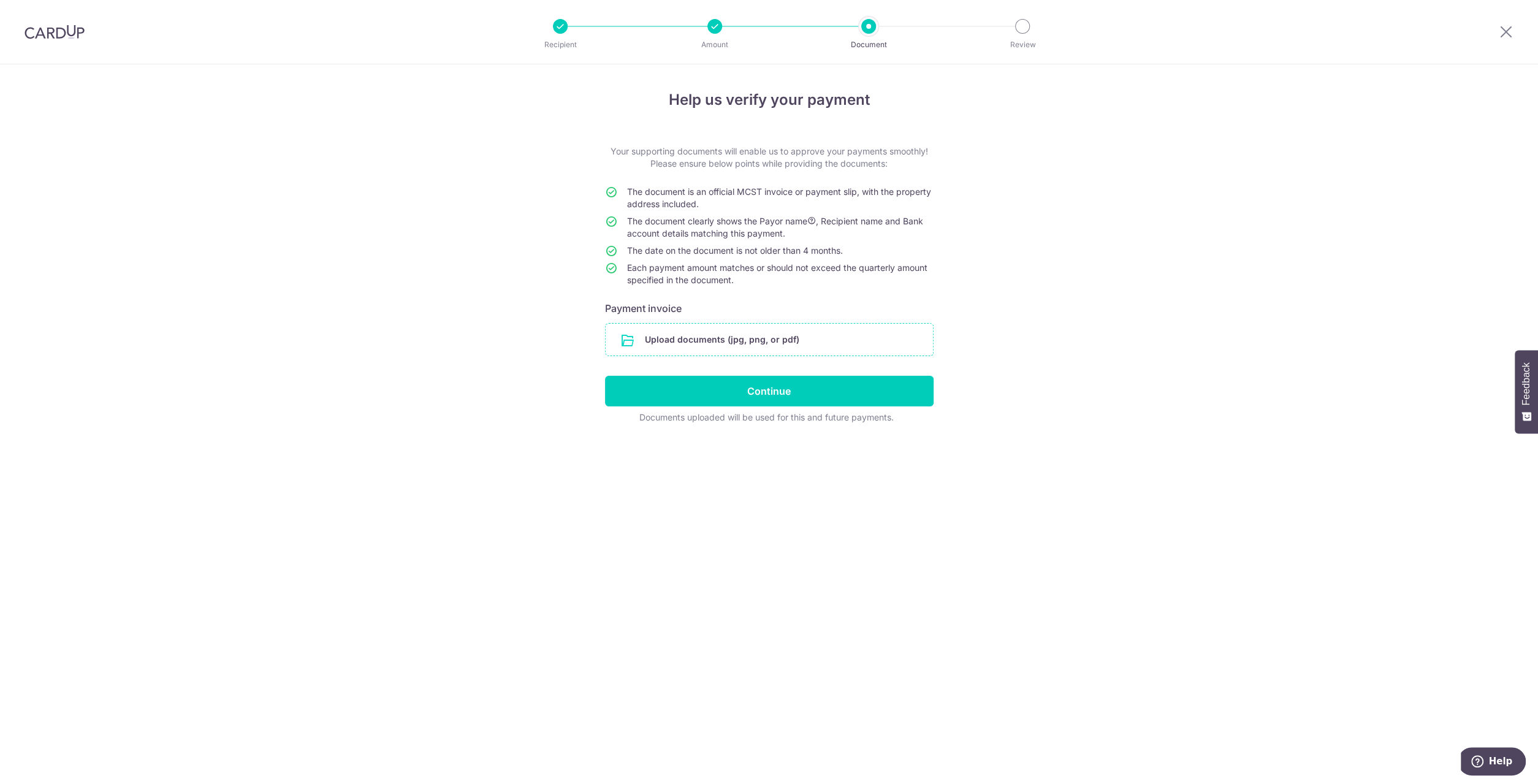
click at [830, 346] on input "file" at bounding box center [769, 340] width 327 height 32
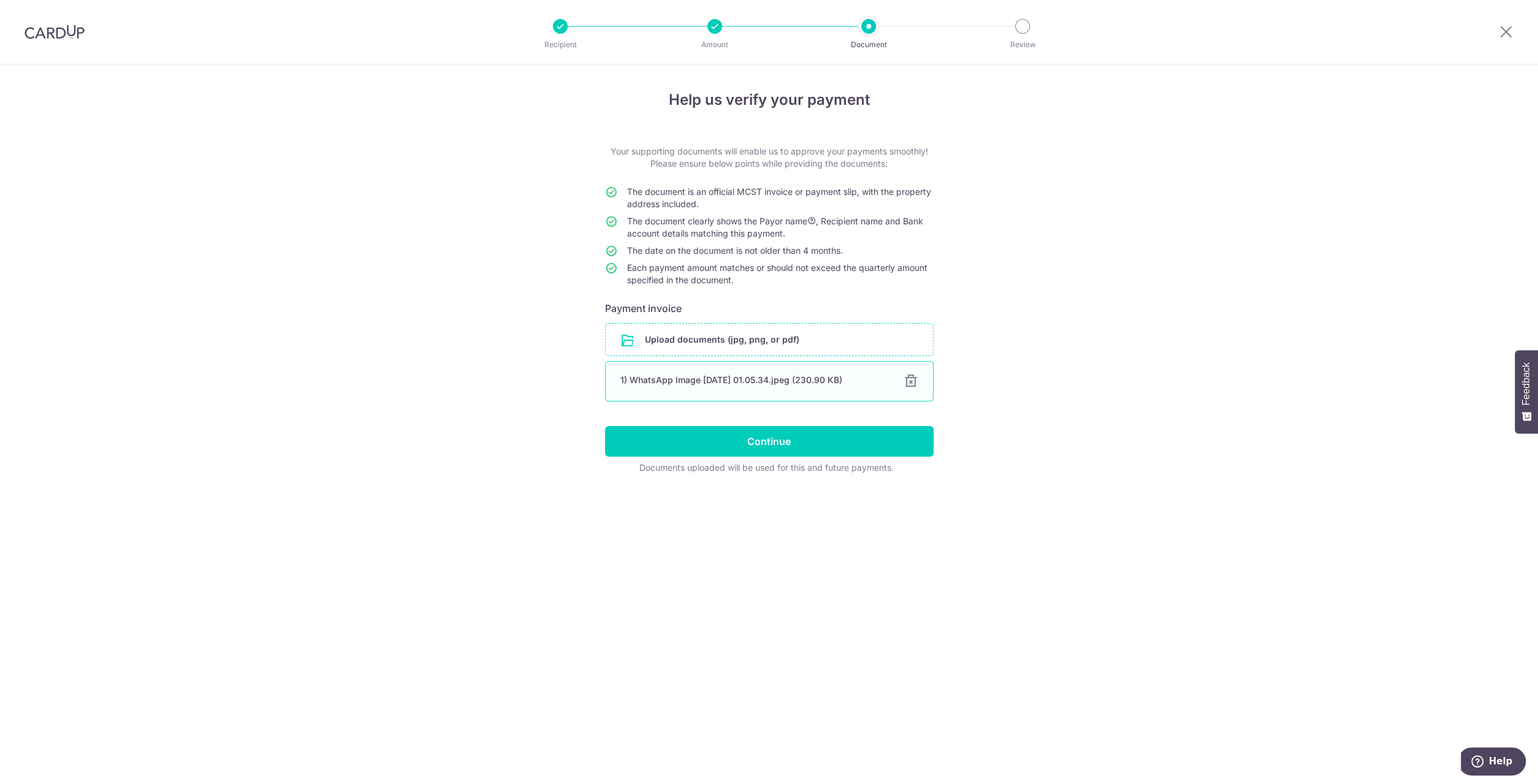
click at [773, 372] on div "1) WhatsApp Image [DATE] 01.05.34.jpeg (230.90 KB) 100%" at bounding box center [769, 381] width 328 height 40
click at [767, 367] on div "1) WhatsApp Image 2025-10-04 at 01.05.34.jpeg (230.90 KB) 100%" at bounding box center [769, 381] width 328 height 40
click at [764, 367] on div "1) WhatsApp Image 2025-10-04 at 01.05.34.jpeg (230.90 KB) 100%" at bounding box center [769, 381] width 328 height 40
click at [765, 367] on div "1) WhatsApp Image 2025-10-04 at 01.05.34.jpeg (230.90 KB) 100%" at bounding box center [769, 381] width 328 height 40
click at [905, 377] on div at bounding box center [910, 381] width 14 height 14
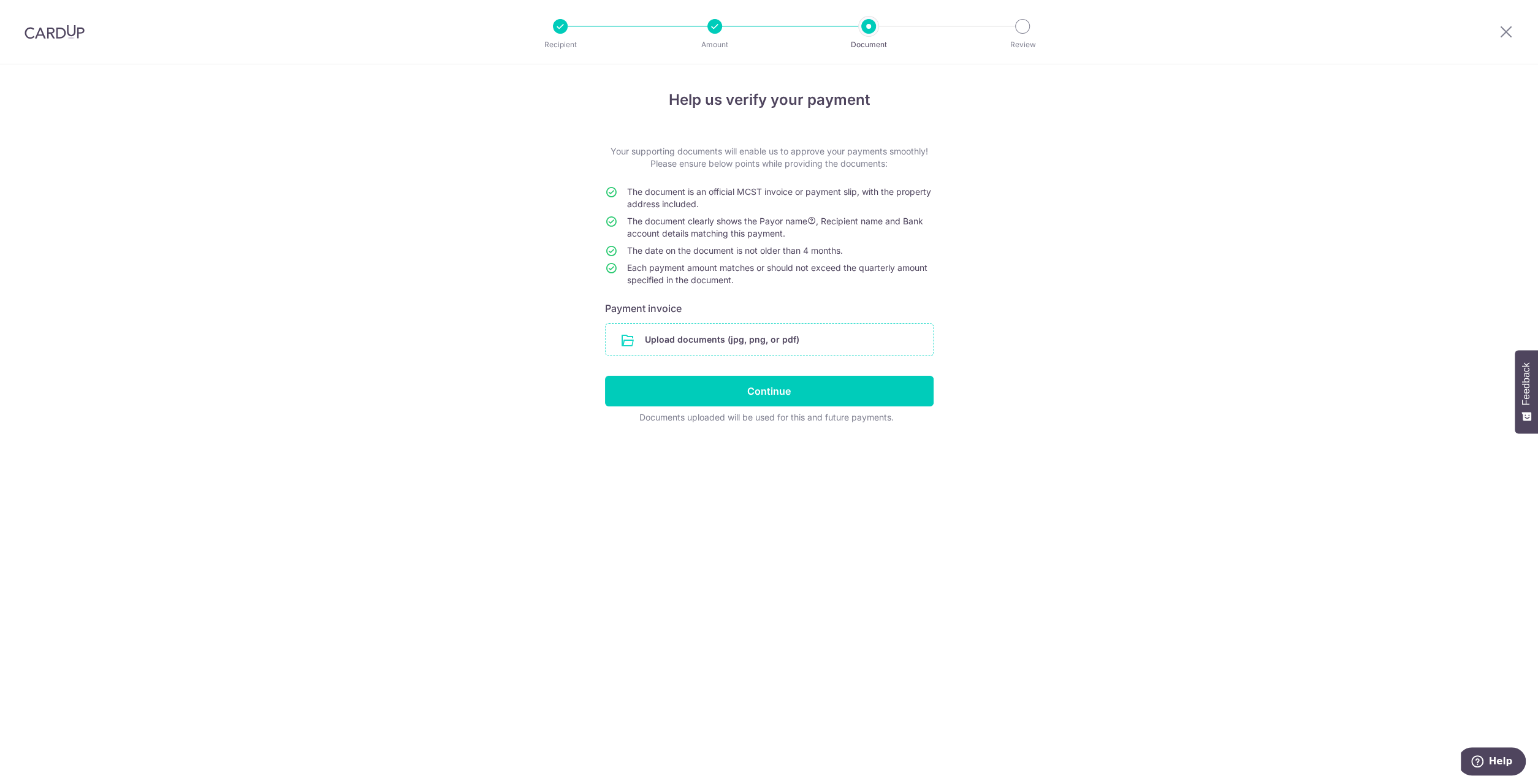
click at [713, 473] on div "Help us verify your payment Your supporting documents will enable us to approve…" at bounding box center [769, 424] width 1538 height 719
click at [715, 331] on input "file" at bounding box center [769, 340] width 327 height 32
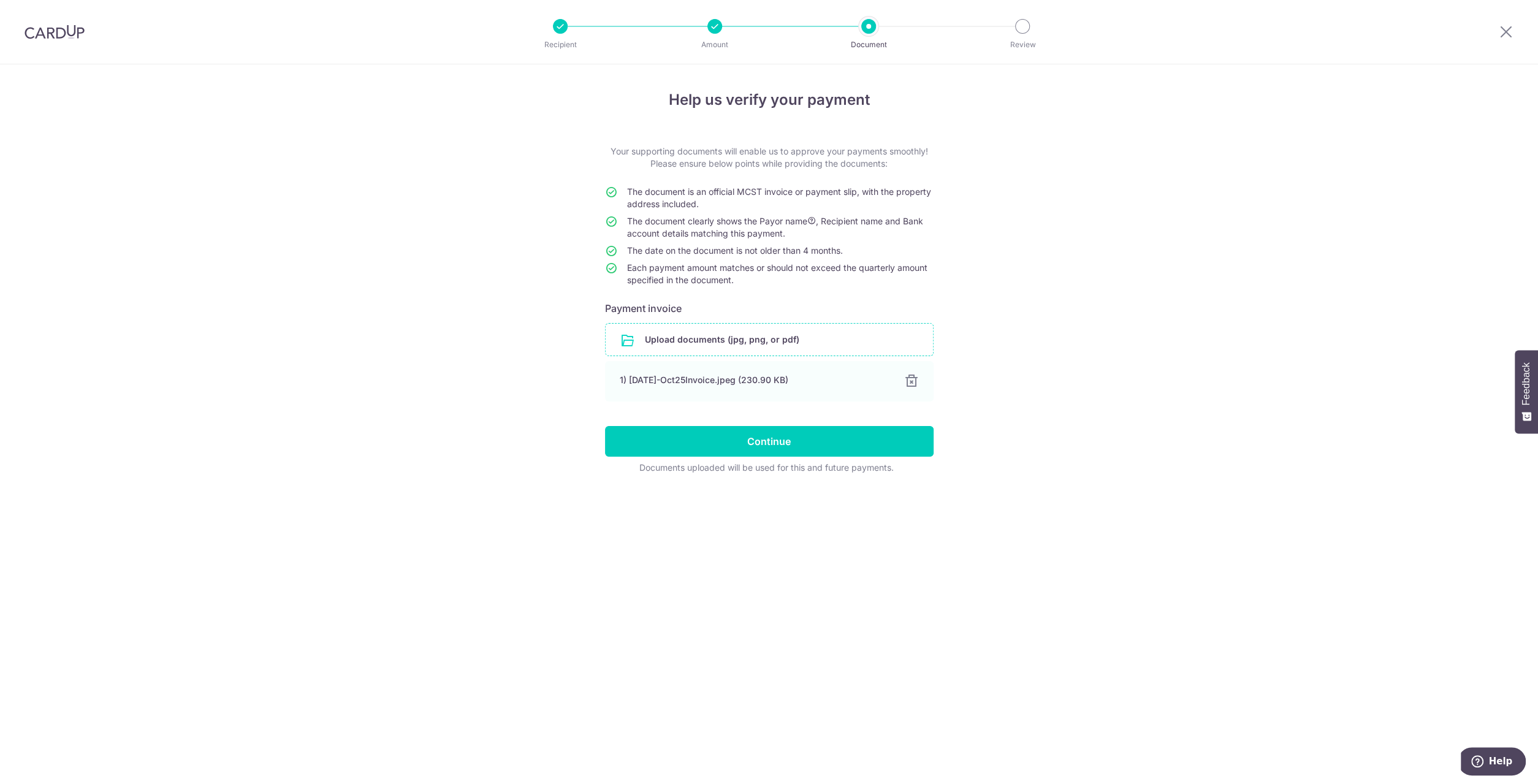
click at [478, 254] on div "Help us verify your payment Your supporting documents will enable us to approve…" at bounding box center [769, 424] width 1538 height 719
click at [804, 438] on input "Continue" at bounding box center [769, 441] width 328 height 31
click at [1021, 368] on div "Help us verify your payment Your supporting documents will enable us to approve…" at bounding box center [769, 424] width 1538 height 719
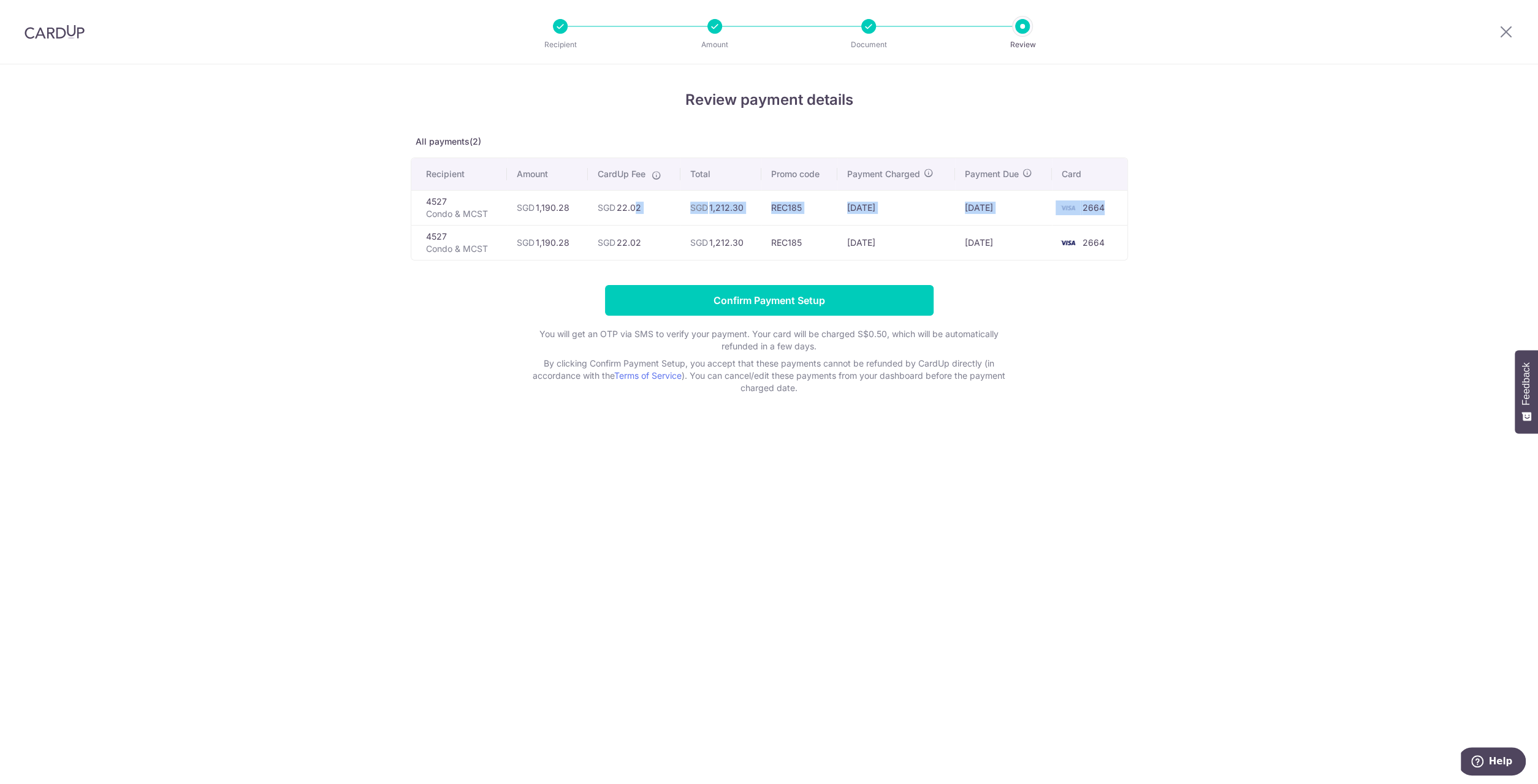
drag, startPoint x: 629, startPoint y: 202, endPoint x: 1106, endPoint y: 200, distance: 477.0
click at [1106, 200] on tr "4527 Condo & MCST SGD 1,190.28 SGD 22.02 SGD 1,212.30 REC185 [DATE] [DATE] 2664" at bounding box center [769, 208] width 716 height 35
drag, startPoint x: 991, startPoint y: 313, endPoint x: 967, endPoint y: 313, distance: 24.0
click at [991, 313] on form "Confirm Payment Setup You will get an OTP via SMS to verify your payment. Your …" at bounding box center [769, 340] width 717 height 109
click at [824, 301] on input "Confirm Payment Setup" at bounding box center [769, 300] width 328 height 31
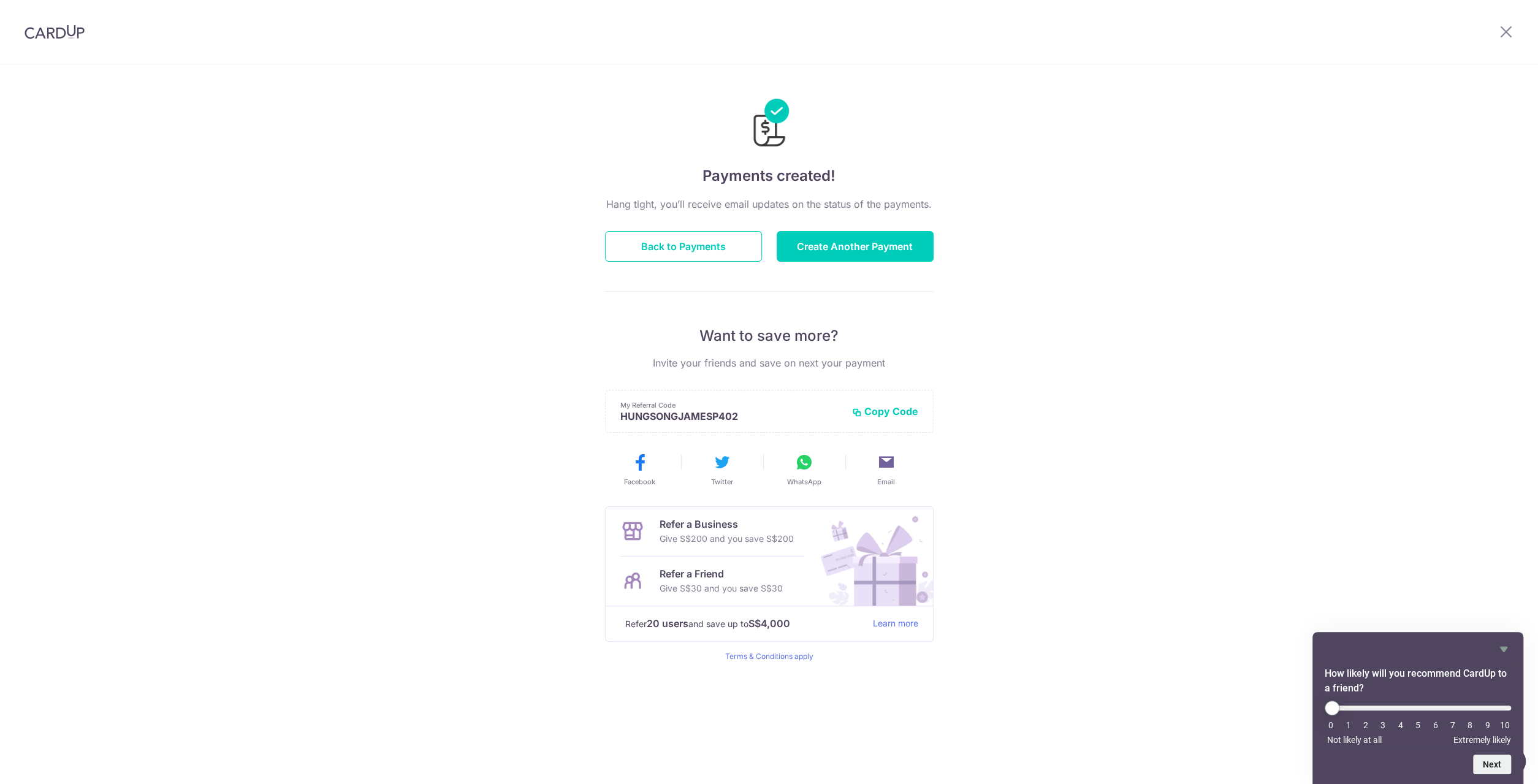
click at [1028, 325] on div "Payments created! Hang tight, you’ll receive email updates on the status of the…" at bounding box center [769, 424] width 1538 height 719
click at [692, 245] on button "Back to Payments" at bounding box center [684, 246] width 157 height 31
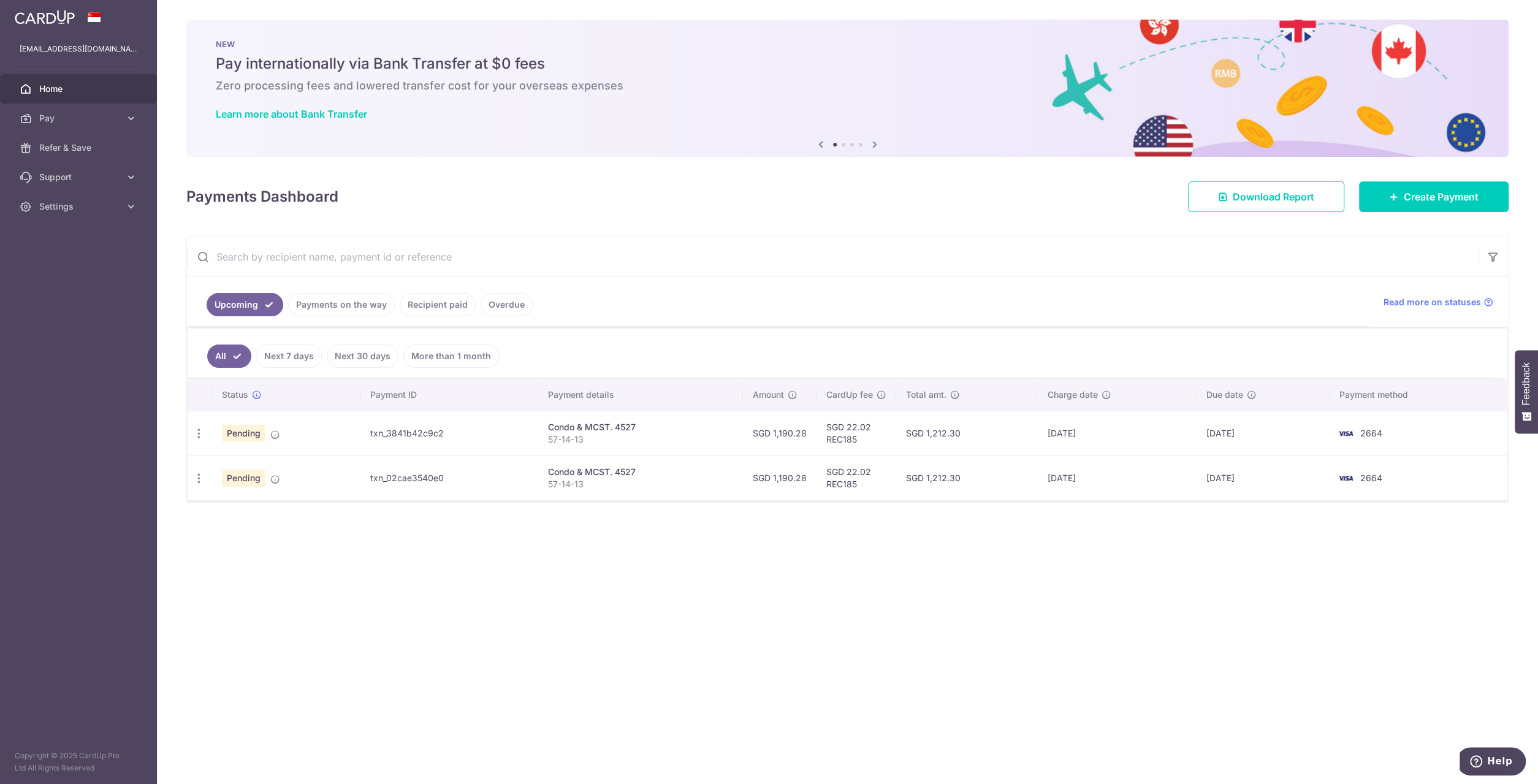
drag, startPoint x: 505, startPoint y: 551, endPoint x: 505, endPoint y: 541, distance: 10.0
click at [505, 550] on div "× Pause Schedule Pause all future payments in this series Pause just this one p…" at bounding box center [847, 392] width 1381 height 784
click at [809, 591] on div "× Pause Schedule Pause all future payments in this series Pause just this one p…" at bounding box center [847, 392] width 1381 height 784
click at [586, 503] on div "× Pause Schedule Pause all future payments in this series Pause just this one p…" at bounding box center [847, 392] width 1381 height 784
click at [589, 247] on input "text" at bounding box center [832, 257] width 1291 height 39
